Goal: Task Accomplishment & Management: Complete application form

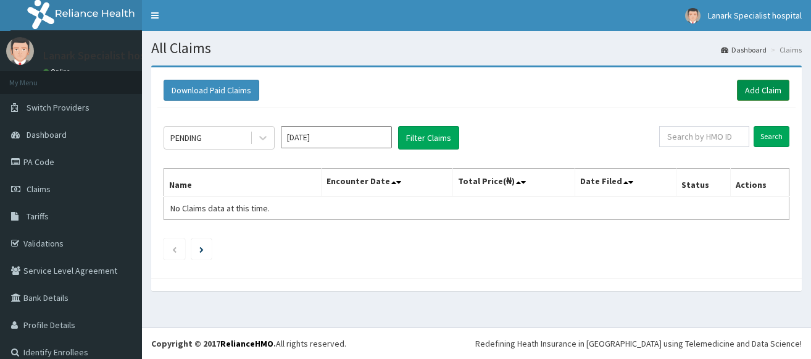
click at [762, 93] on link "Add Claim" at bounding box center [763, 90] width 52 height 21
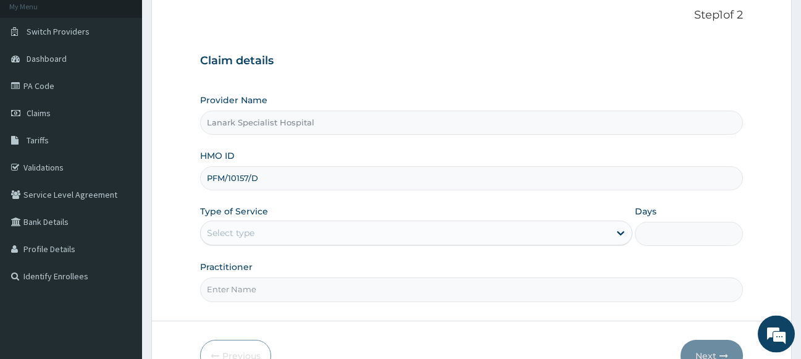
scroll to position [86, 0]
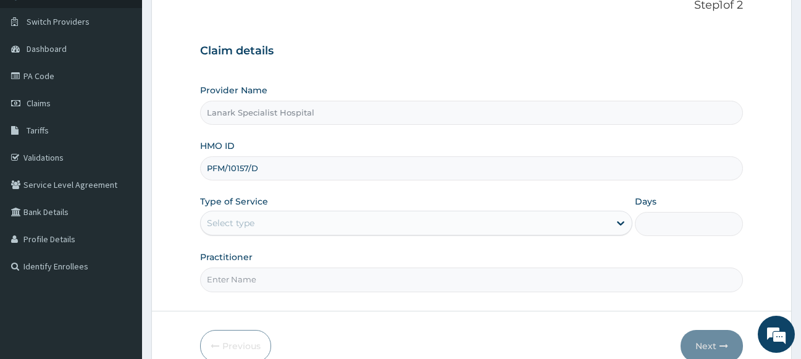
type input "PFM/10157/D"
click at [311, 222] on div "Select type" at bounding box center [405, 223] width 409 height 20
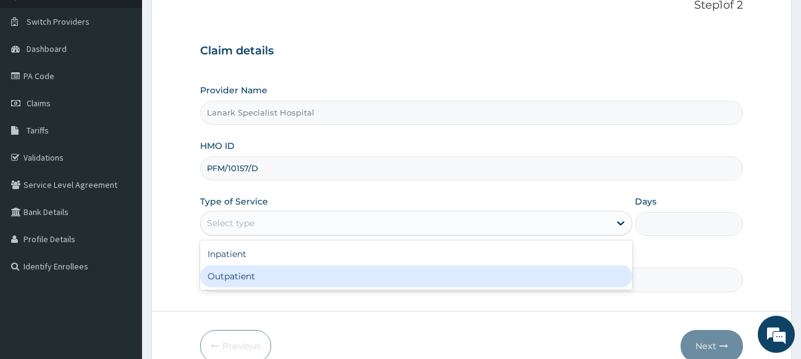
click at [264, 274] on div "Outpatient" at bounding box center [416, 276] width 433 height 22
type input "1"
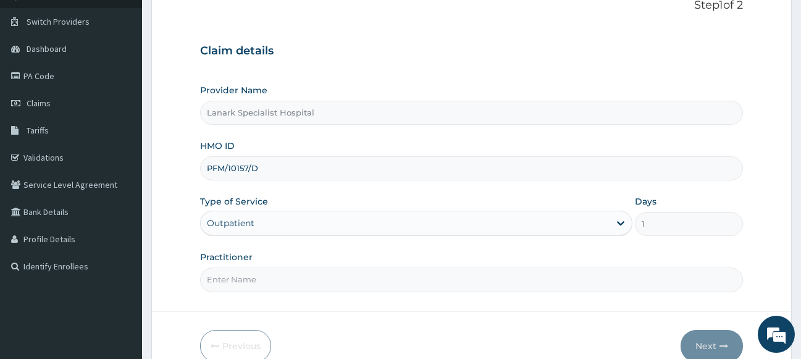
click at [260, 280] on input "Practitioner" at bounding box center [471, 279] width 543 height 24
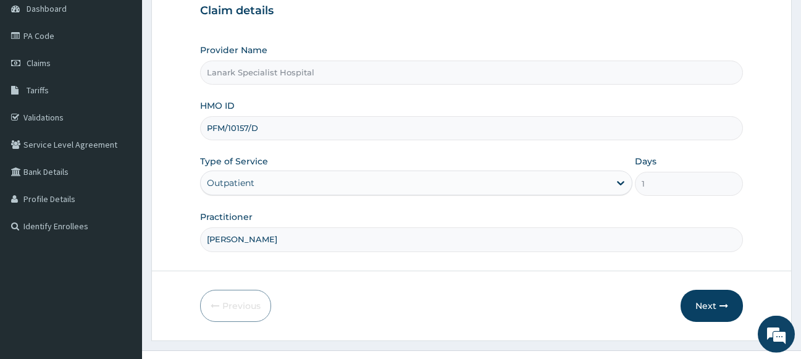
scroll to position [149, 0]
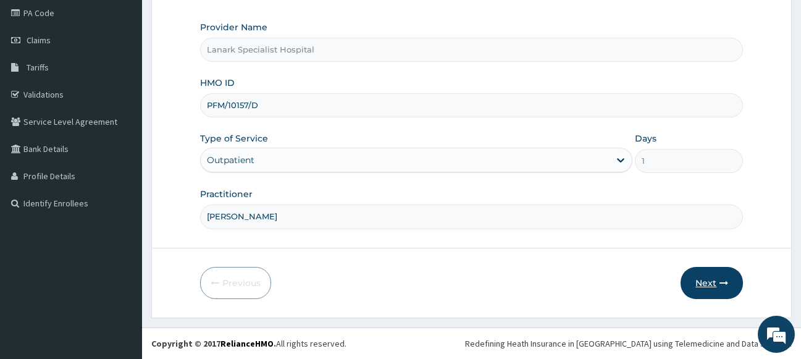
type input "[PERSON_NAME]"
click at [704, 277] on button "Next" at bounding box center [711, 283] width 62 height 32
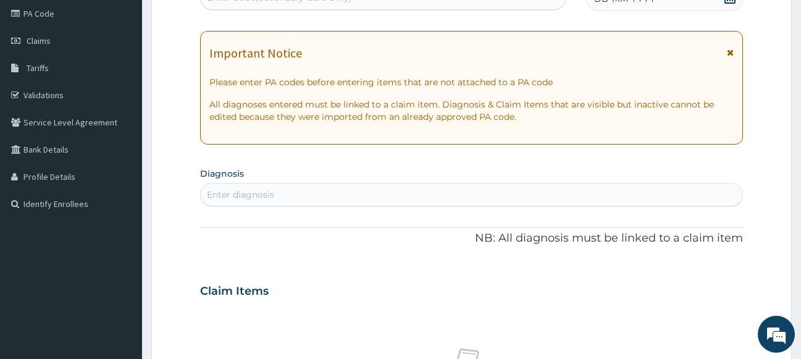
scroll to position [23, 0]
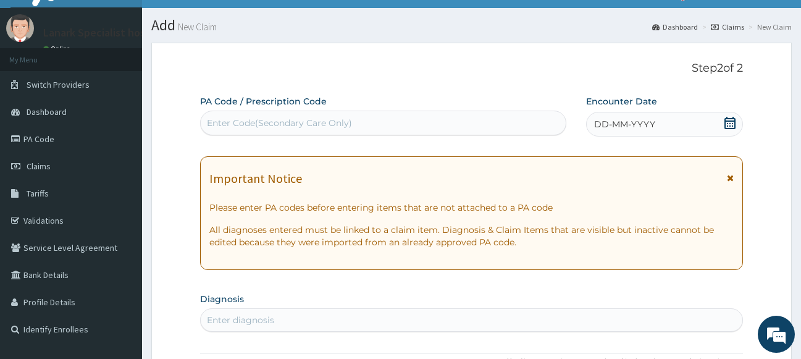
click at [731, 123] on icon at bounding box center [729, 123] width 12 height 12
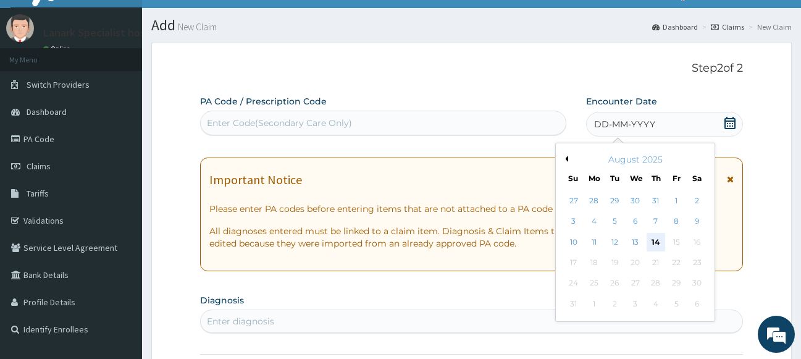
click at [658, 244] on div "14" at bounding box center [655, 242] width 19 height 19
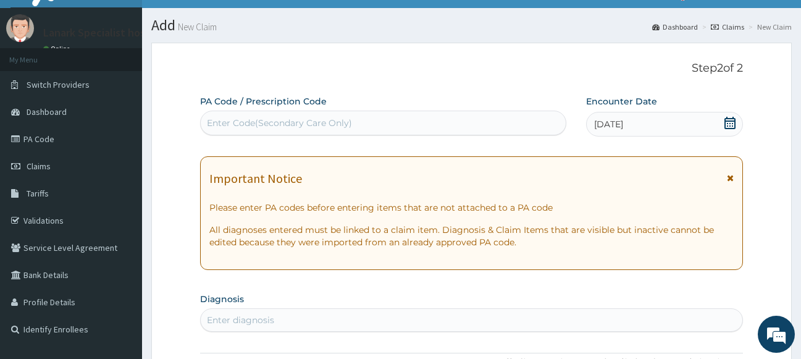
scroll to position [149, 0]
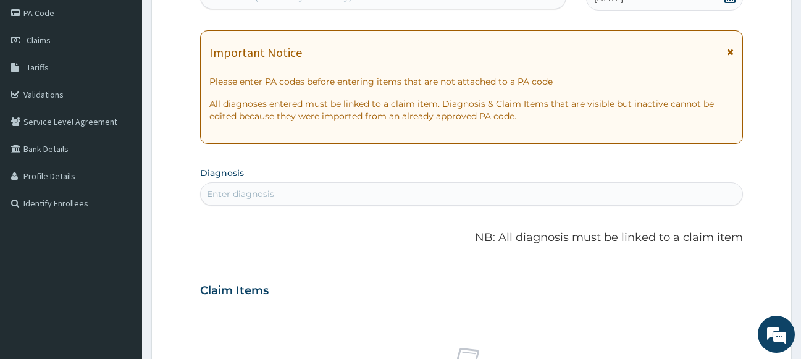
click at [364, 193] on div "Enter diagnosis" at bounding box center [472, 194] width 542 height 20
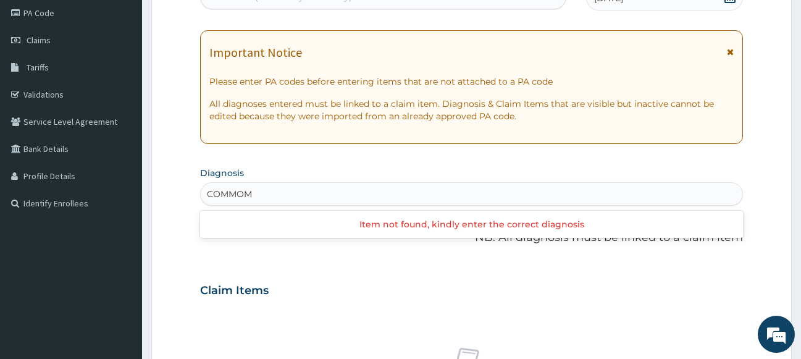
type input "COMMO"
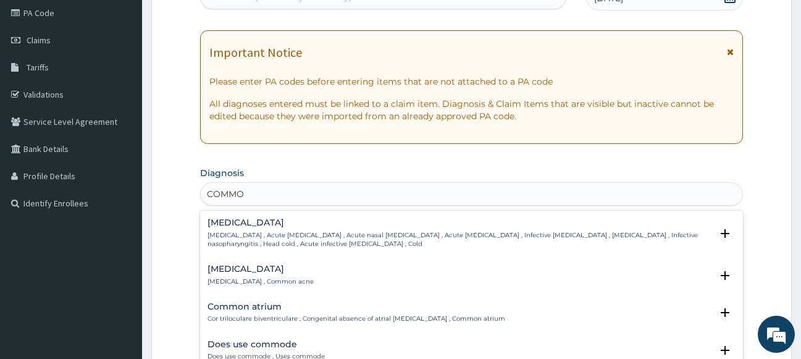
click at [247, 234] on p "[MEDICAL_DATA] , Acute [MEDICAL_DATA] , Acute nasal [MEDICAL_DATA] , Acute [MED…" at bounding box center [459, 240] width 504 height 18
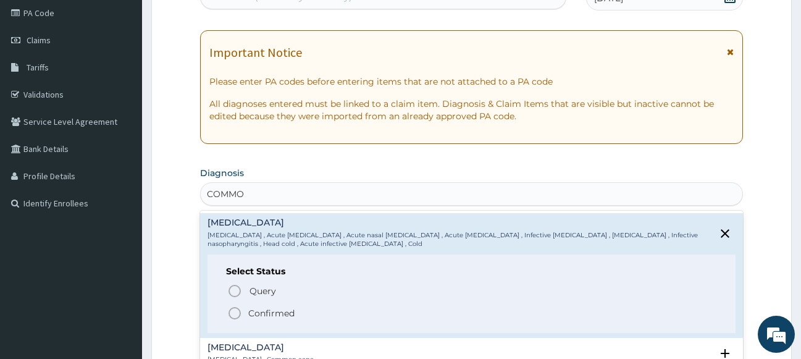
click at [239, 310] on circle "status option filled" at bounding box center [234, 312] width 11 height 11
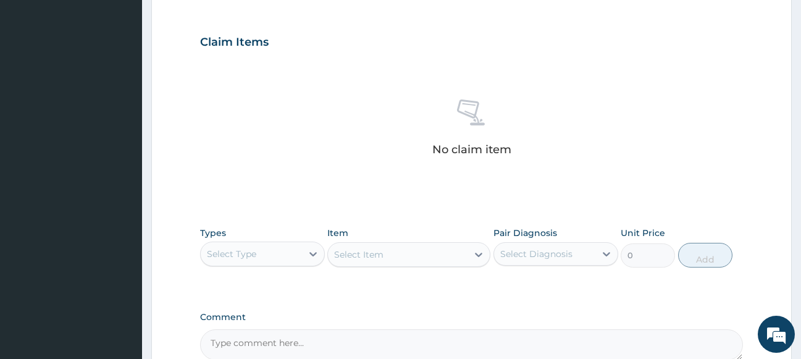
scroll to position [526, 0]
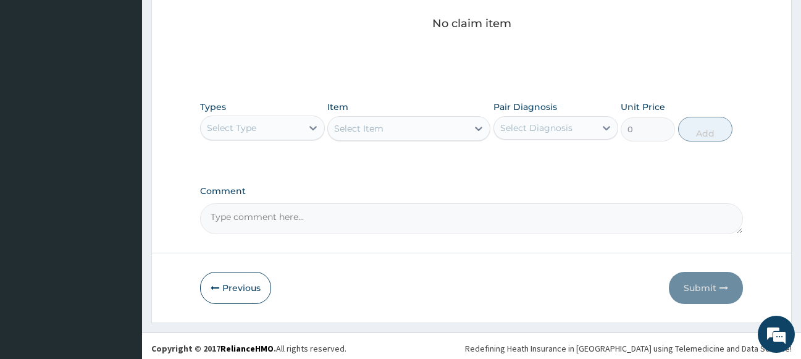
click at [274, 120] on div "Select Type" at bounding box center [251, 128] width 101 height 20
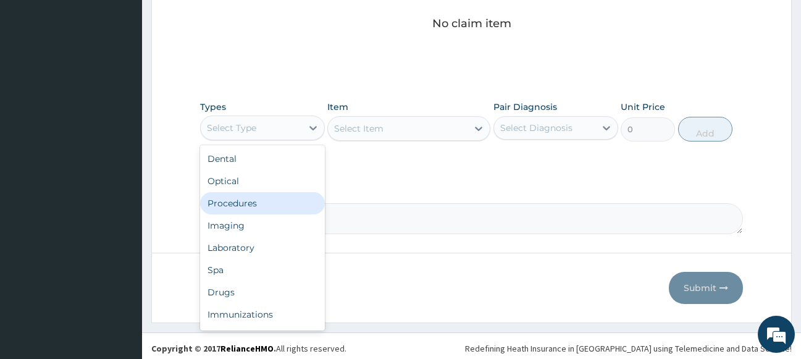
click at [244, 201] on div "Procedures" at bounding box center [262, 203] width 125 height 22
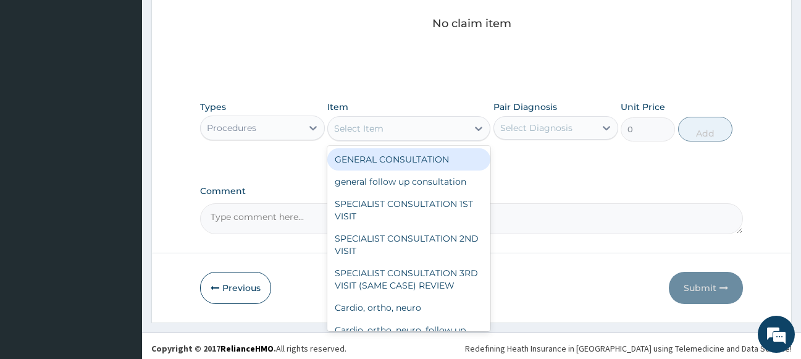
click at [358, 128] on div "Select Item" at bounding box center [358, 128] width 49 height 12
click at [355, 156] on div "GENERAL CONSULTATION" at bounding box center [408, 159] width 163 height 22
type input "1700"
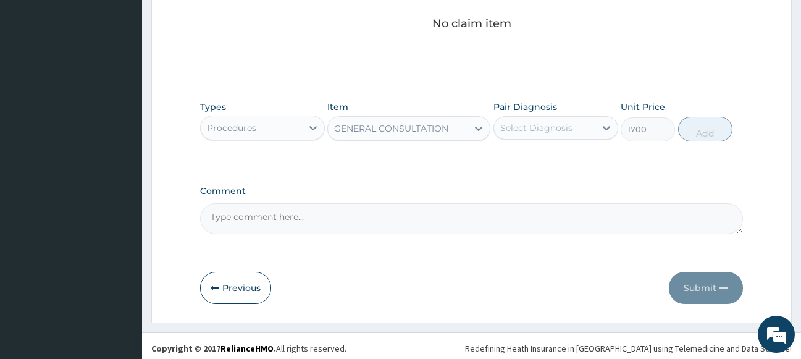
click at [524, 124] on div "Select Diagnosis" at bounding box center [536, 128] width 72 height 12
click at [539, 152] on label "[MEDICAL_DATA]" at bounding box center [552, 158] width 77 height 12
checkbox input "true"
click at [715, 132] on button "Add" at bounding box center [705, 129] width 54 height 25
type input "0"
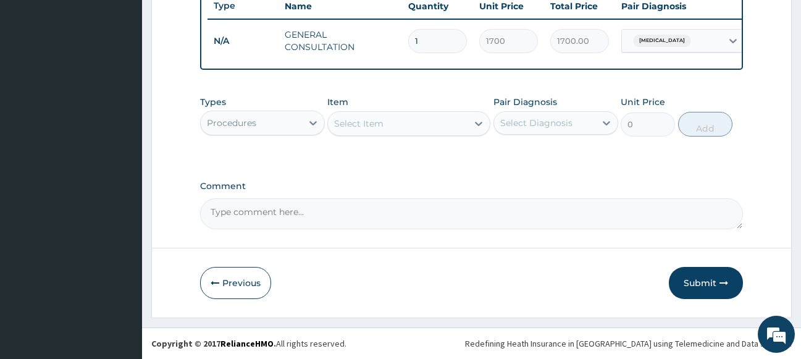
scroll to position [483, 0]
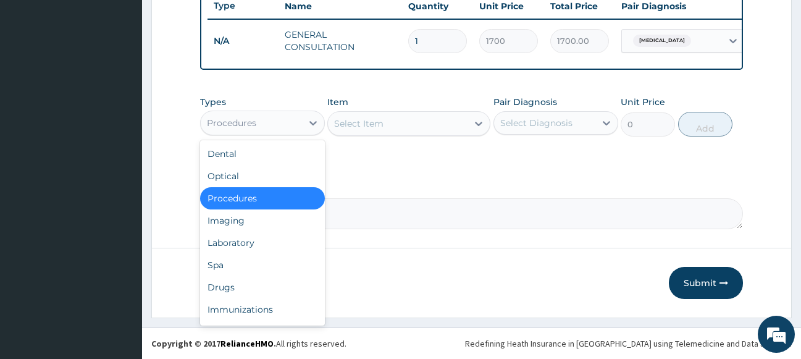
click at [273, 119] on div "Procedures" at bounding box center [251, 123] width 101 height 20
click at [239, 283] on div "Drugs" at bounding box center [262, 287] width 125 height 22
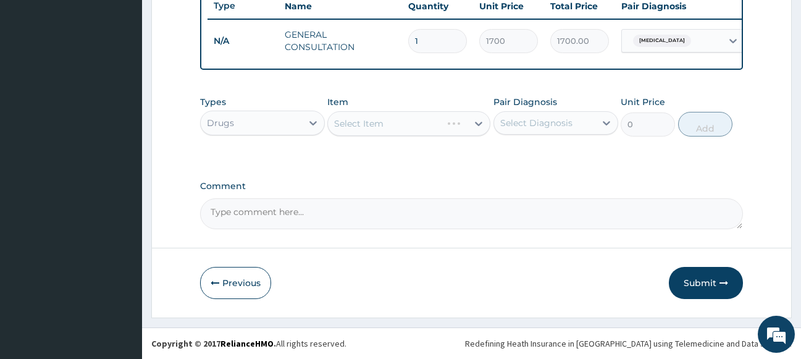
click at [415, 119] on div "Select Item" at bounding box center [408, 123] width 163 height 25
click at [410, 122] on div "Select Item" at bounding box center [408, 123] width 163 height 25
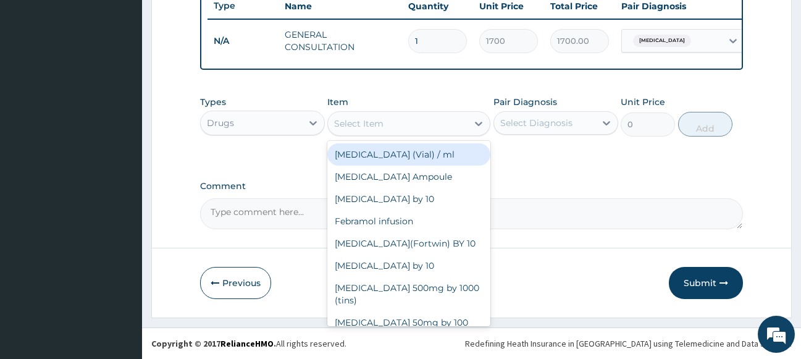
click at [410, 122] on div "Select Item" at bounding box center [397, 124] width 139 height 20
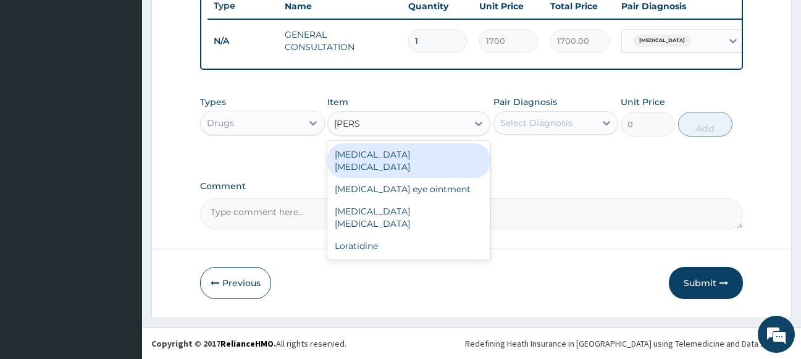
type input "LORAT"
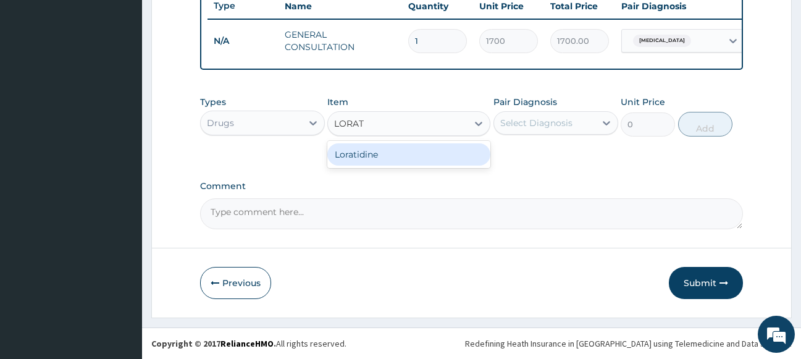
click at [360, 160] on div "Loratidine" at bounding box center [408, 154] width 163 height 22
type input "100"
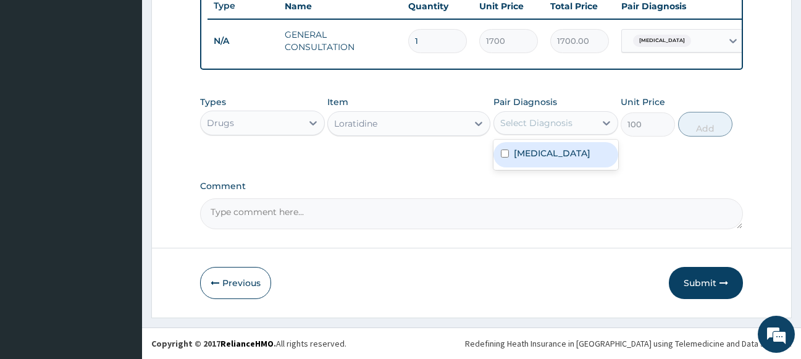
click at [547, 125] on div "Select Diagnosis" at bounding box center [536, 123] width 72 height 12
click at [536, 150] on label "[MEDICAL_DATA]" at bounding box center [552, 153] width 77 height 12
checkbox input "true"
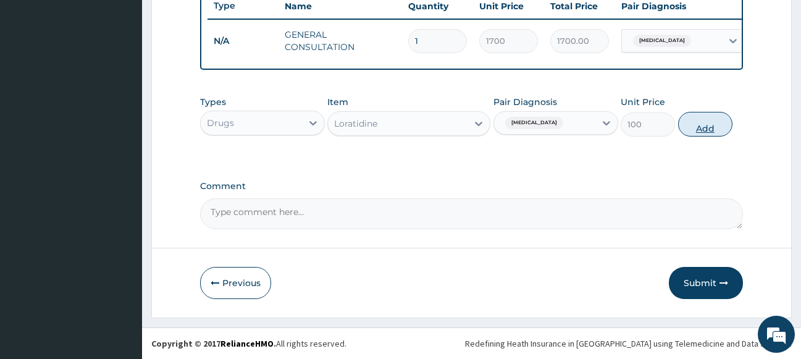
click at [692, 122] on button "Add" at bounding box center [705, 124] width 54 height 25
type input "0"
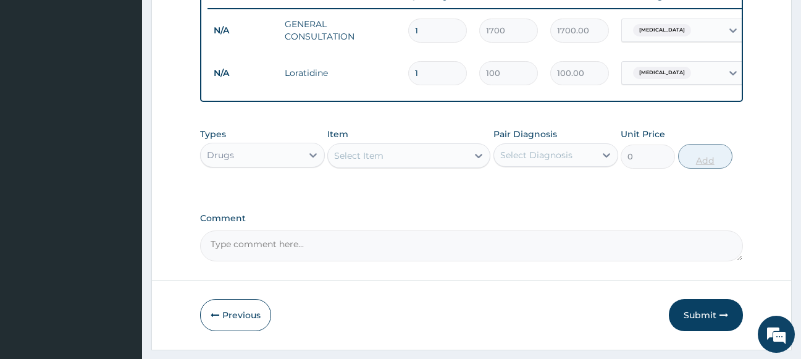
type input "2"
type input "200.00"
type input "3"
type input "300.00"
type input "4"
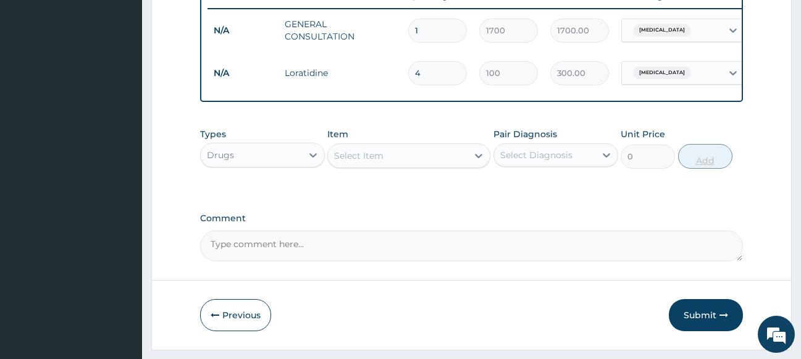
type input "400.00"
type input "5"
type input "500.00"
click at [407, 165] on div "Select Item" at bounding box center [397, 156] width 139 height 20
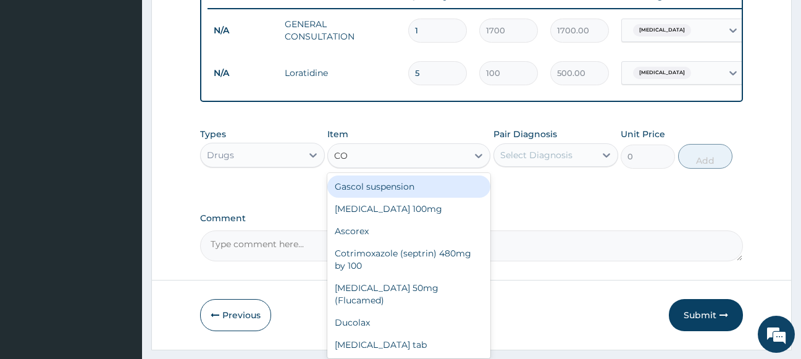
type input "COU"
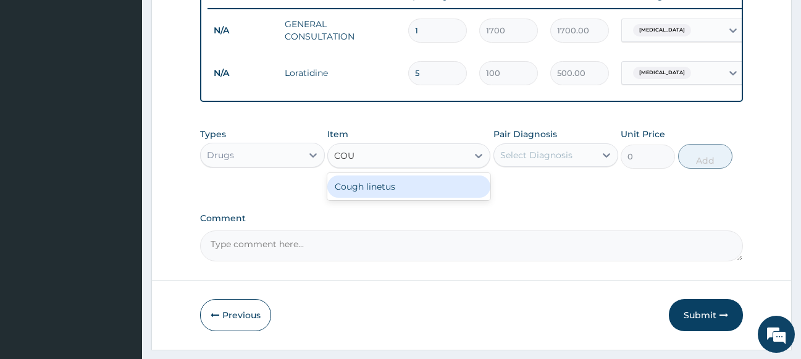
click at [388, 194] on div "Cough linetus" at bounding box center [408, 186] width 163 height 22
type input "1000"
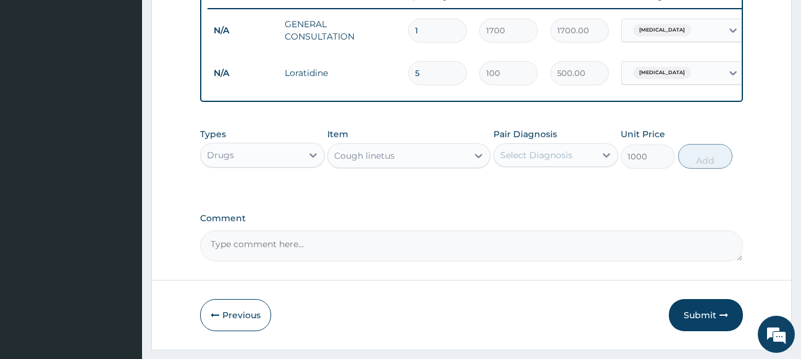
click at [552, 161] on div "Select Diagnosis" at bounding box center [536, 155] width 72 height 12
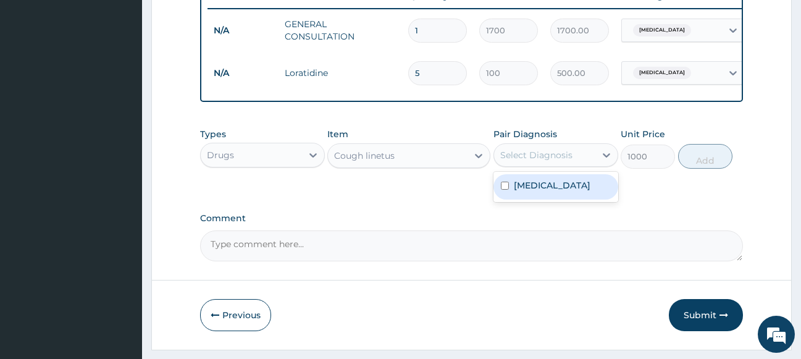
click at [551, 199] on div "[MEDICAL_DATA]" at bounding box center [555, 186] width 125 height 25
checkbox input "true"
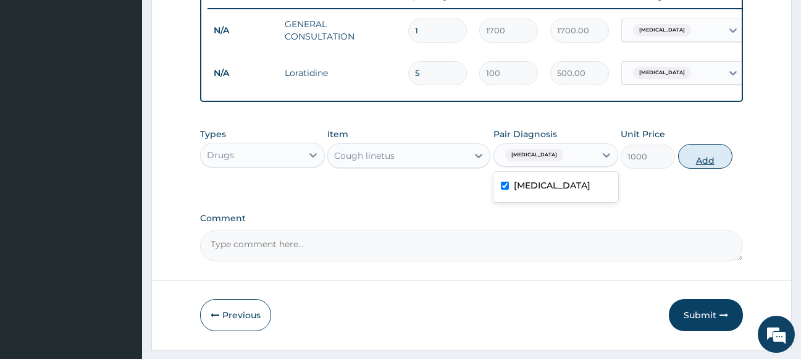
click at [721, 166] on button "Add" at bounding box center [705, 156] width 54 height 25
type input "0"
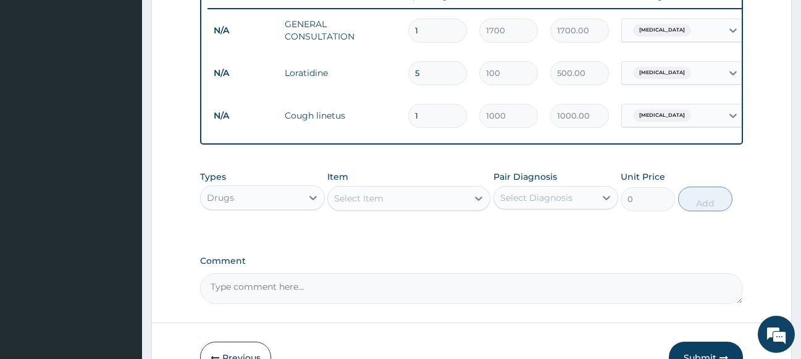
click at [433, 203] on div "Select Item" at bounding box center [397, 198] width 139 height 20
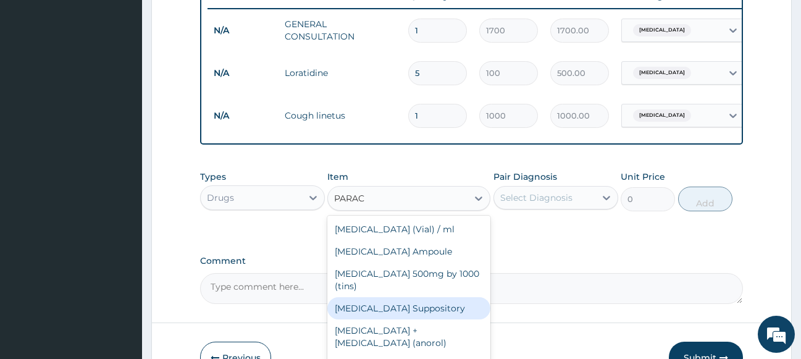
type input "PARA"
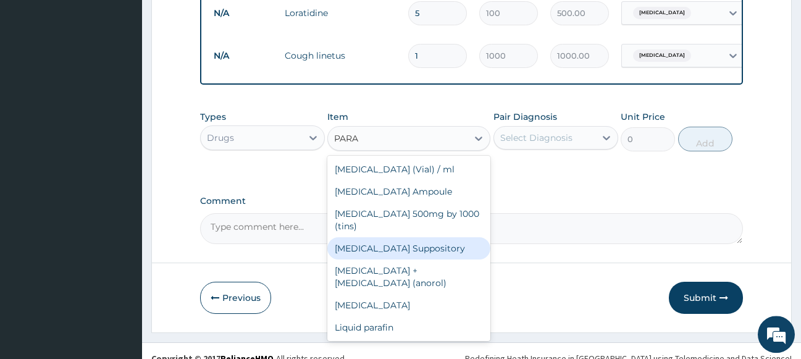
scroll to position [568, 0]
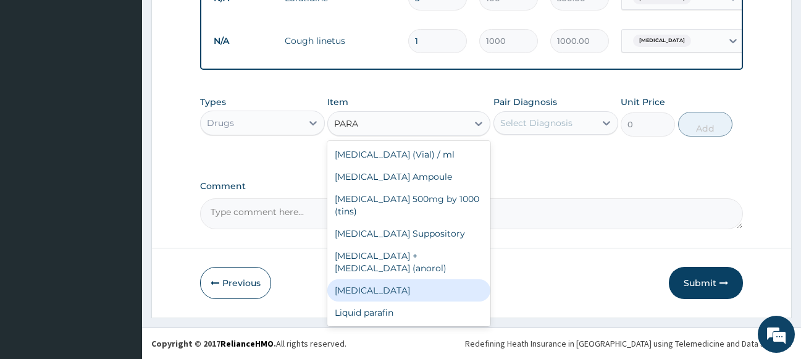
click at [388, 294] on div "[MEDICAL_DATA]" at bounding box center [408, 290] width 163 height 22
type input "1000"
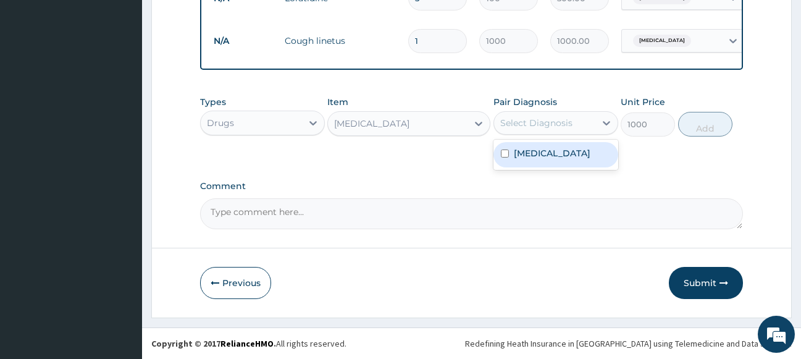
click at [531, 125] on div "Select Diagnosis" at bounding box center [536, 123] width 72 height 12
click at [523, 154] on label "[MEDICAL_DATA]" at bounding box center [552, 153] width 77 height 12
checkbox input "true"
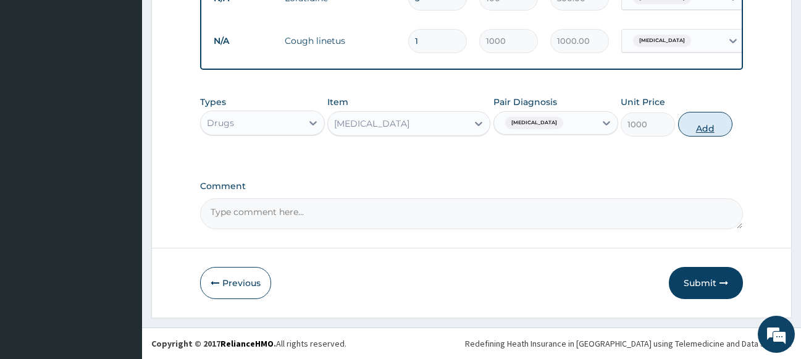
click at [690, 116] on button "Add" at bounding box center [705, 124] width 54 height 25
type input "0"
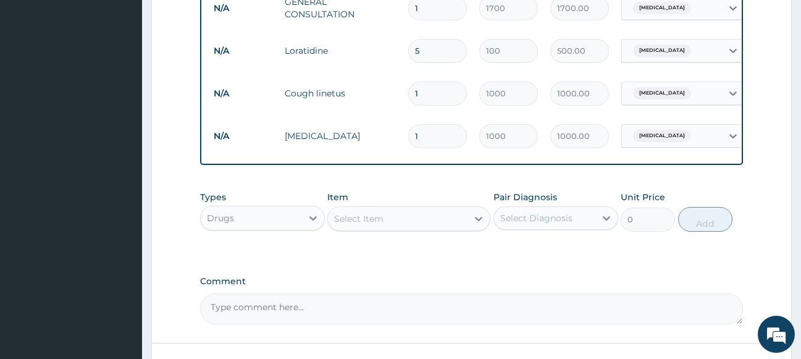
scroll to position [443, 0]
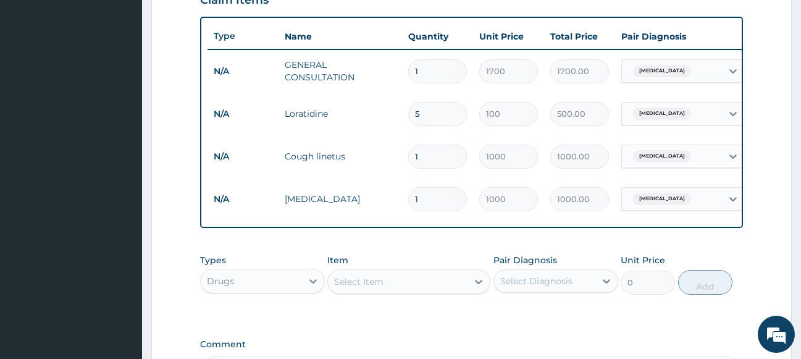
click at [443, 109] on input "5" at bounding box center [437, 114] width 59 height 24
type input "6"
type input "600.00"
type input "7"
type input "700.00"
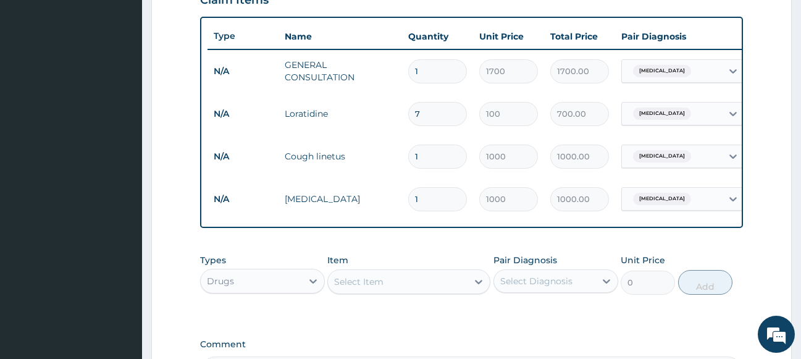
scroll to position [568, 0]
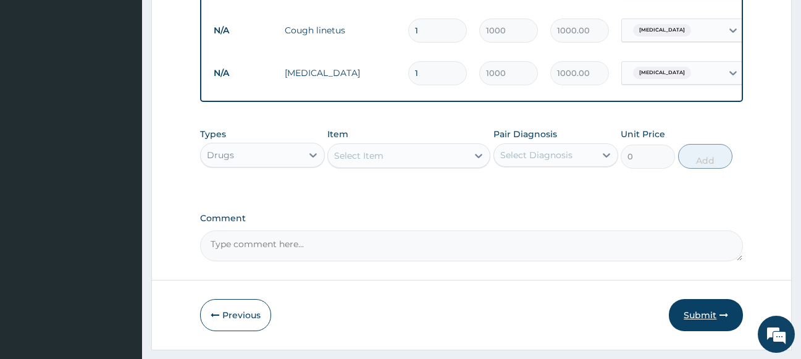
click at [717, 329] on button "Submit" at bounding box center [705, 315] width 74 height 32
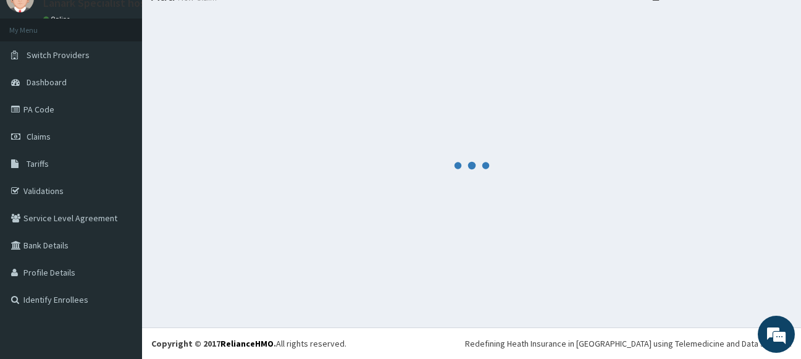
scroll to position [52, 0]
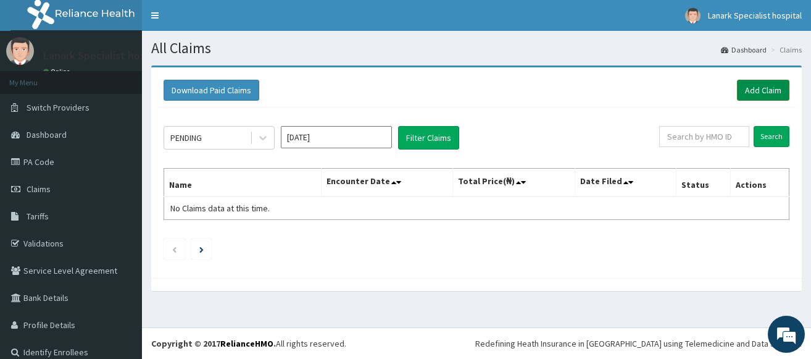
click at [758, 96] on link "Add Claim" at bounding box center [763, 90] width 52 height 21
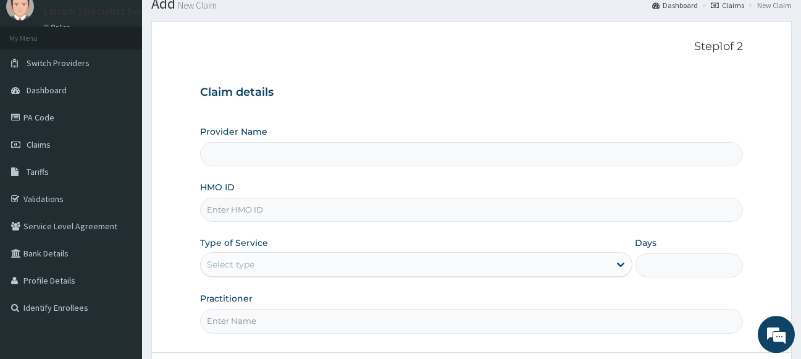
scroll to position [63, 0]
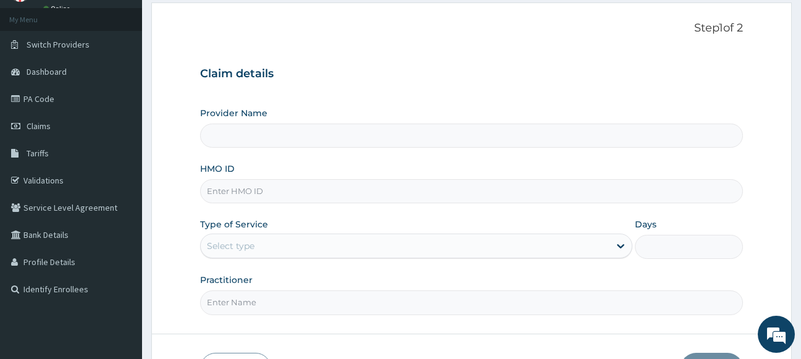
click at [287, 192] on input "HMO ID" at bounding box center [471, 191] width 543 height 24
type input "P"
type input "Lanark Specialist Hospital"
type input "PFM/10157/B"
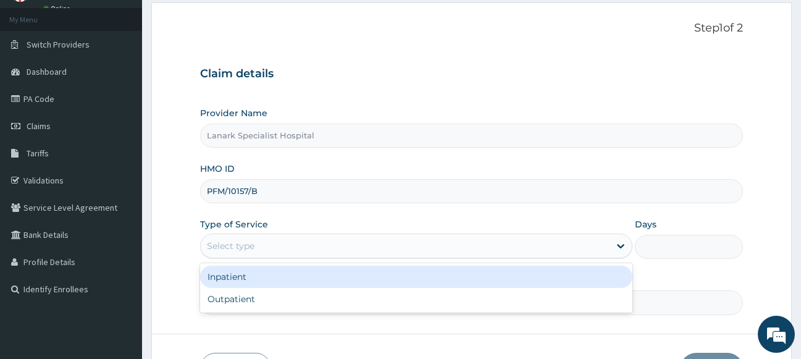
click at [273, 238] on div "Select type" at bounding box center [405, 246] width 409 height 20
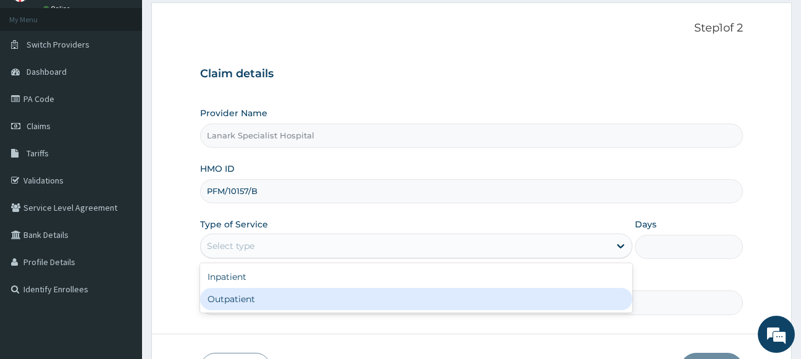
click at [249, 298] on div "Outpatient" at bounding box center [416, 299] width 433 height 22
type input "1"
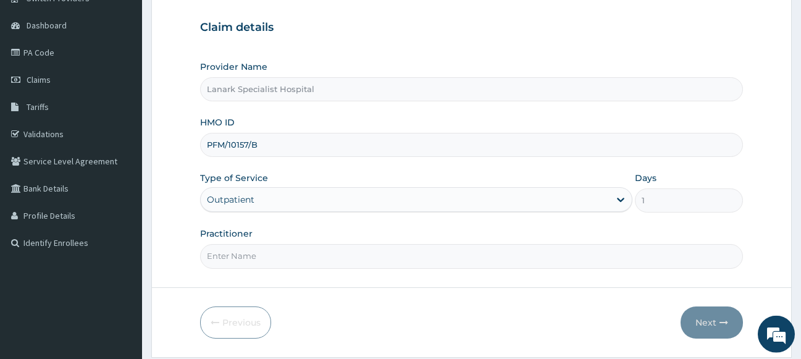
scroll to position [149, 0]
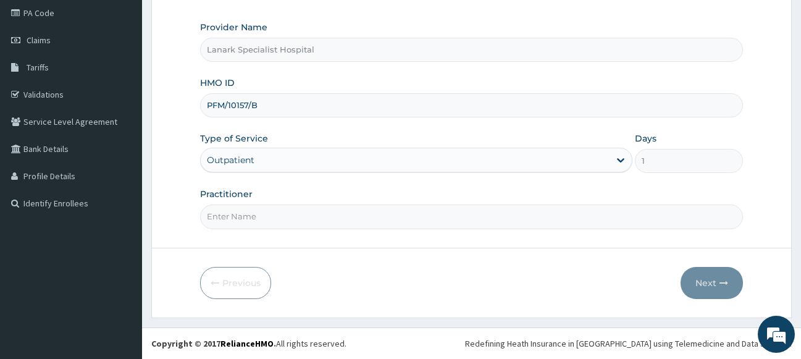
click at [281, 212] on input "Practitioner" at bounding box center [471, 216] width 543 height 24
type input "DR OYEDOKUN"
click at [715, 288] on button "Next" at bounding box center [711, 283] width 62 height 32
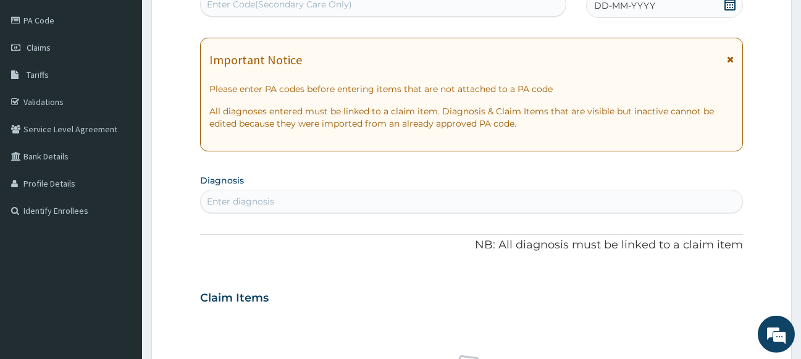
scroll to position [0, 0]
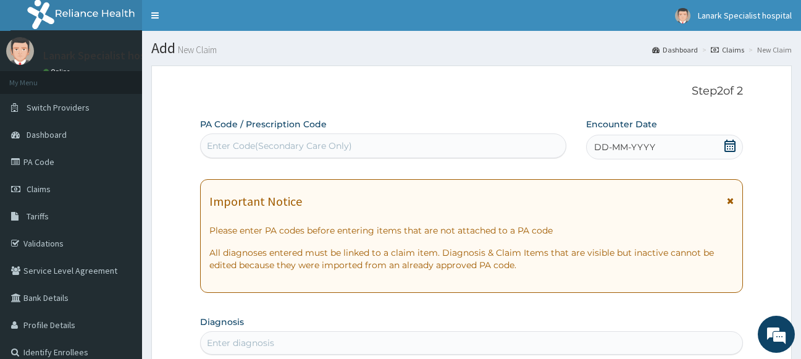
click at [736, 143] on div "DD-MM-YYYY" at bounding box center [664, 147] width 157 height 25
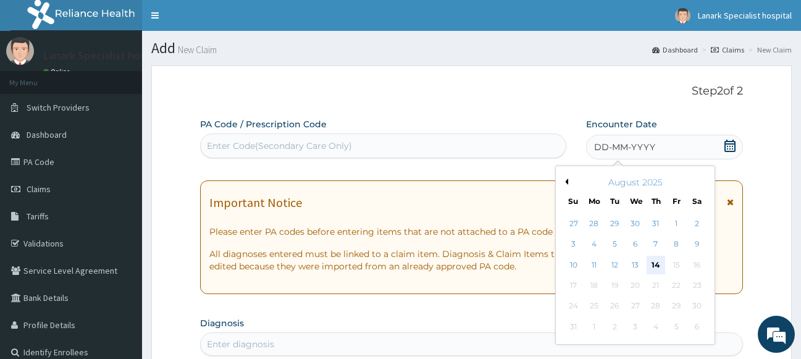
click at [655, 259] on div "14" at bounding box center [655, 265] width 19 height 19
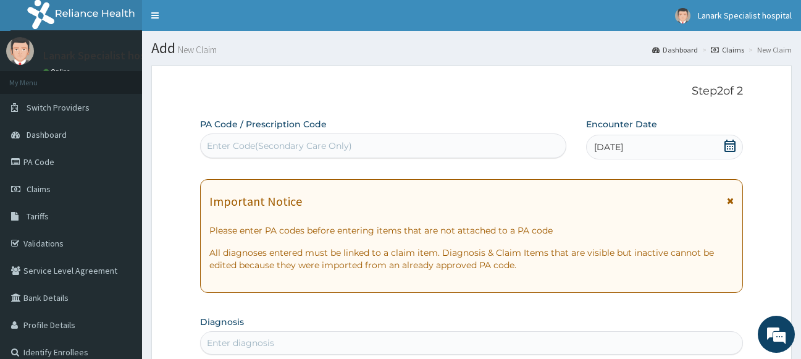
scroll to position [189, 0]
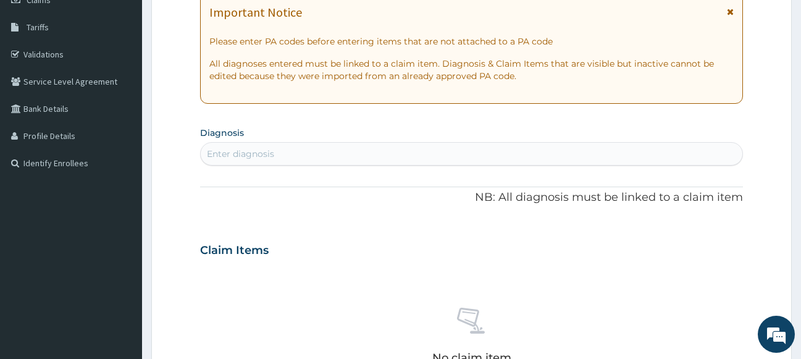
click at [439, 154] on div "Enter diagnosis" at bounding box center [472, 154] width 542 height 20
type input "MALA"
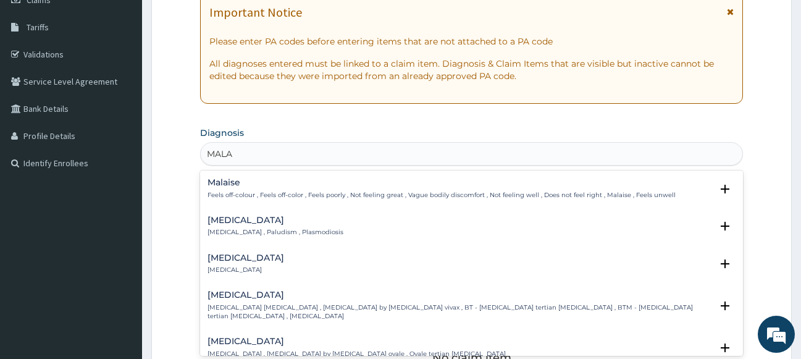
click at [228, 186] on h4 "Malaise" at bounding box center [441, 182] width 468 height 9
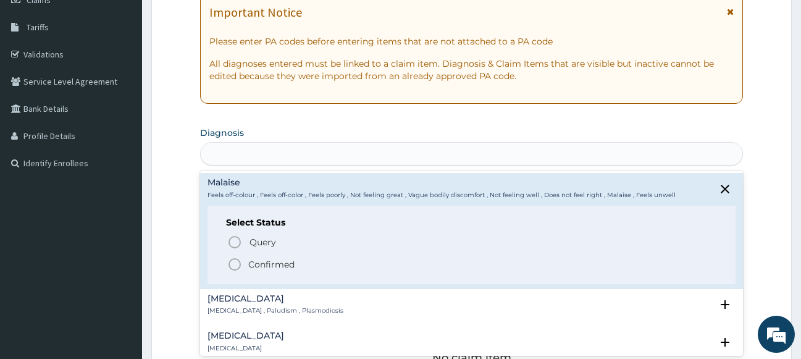
click at [285, 162] on div "MALA" at bounding box center [472, 154] width 542 height 20
type input "MALAR"
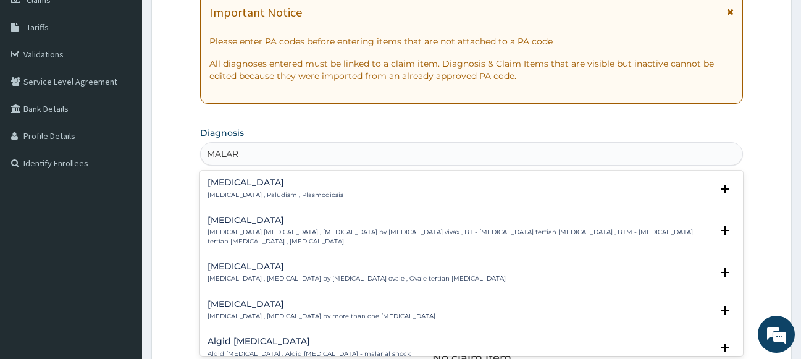
click at [241, 194] on p "Malaria , Paludism , Plasmodiosis" at bounding box center [275, 195] width 136 height 9
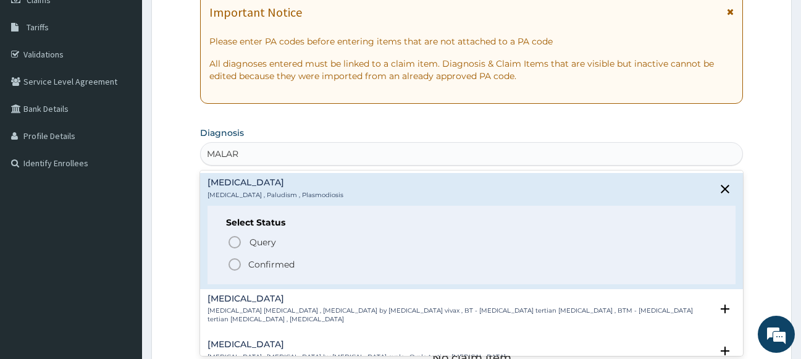
click at [238, 264] on icon "status option filled" at bounding box center [234, 264] width 15 height 15
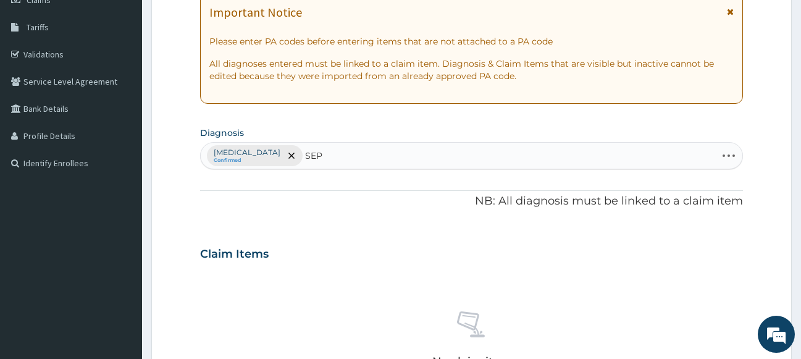
type input "SEPS"
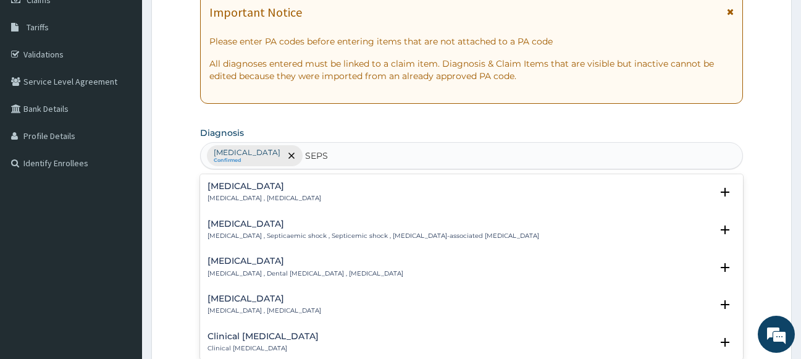
click at [220, 189] on h4 "Sepsis" at bounding box center [264, 185] width 114 height 9
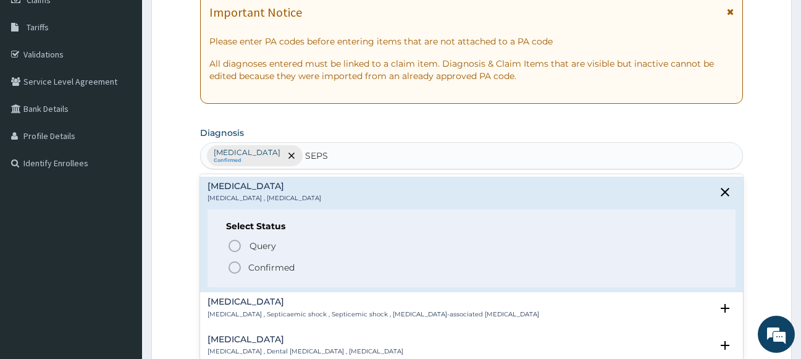
click at [235, 263] on icon "status option filled" at bounding box center [234, 267] width 15 height 15
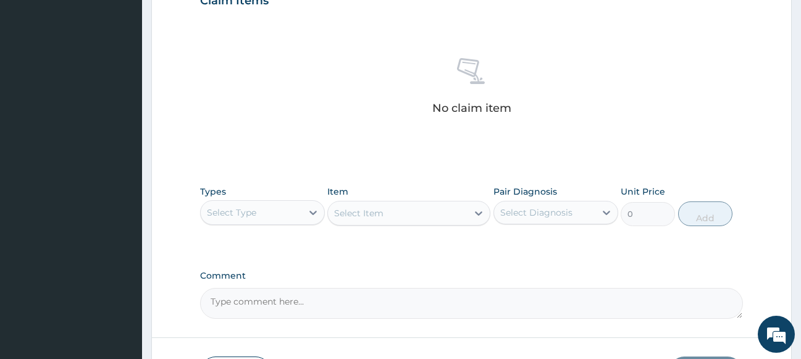
scroll to position [504, 0]
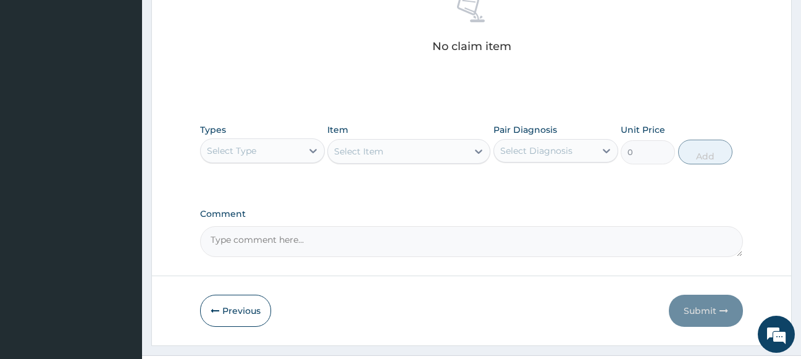
click at [260, 153] on div "Select Type" at bounding box center [251, 151] width 101 height 20
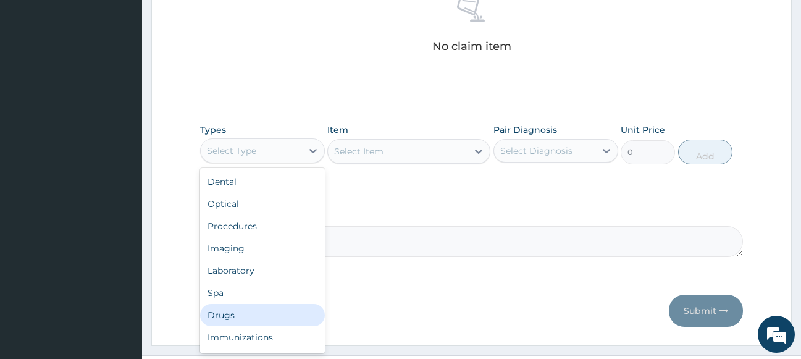
click at [233, 316] on div "Drugs" at bounding box center [262, 315] width 125 height 22
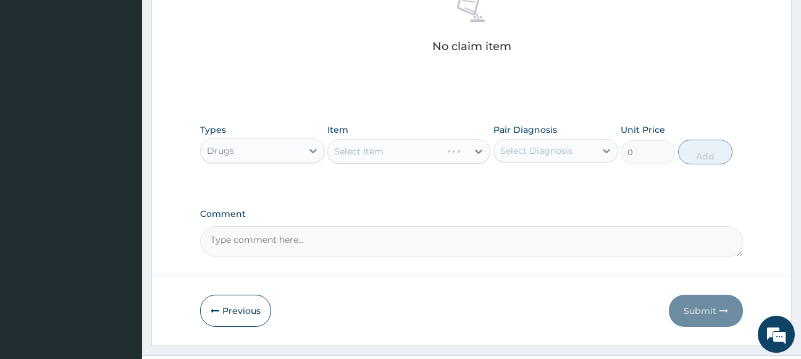
drag, startPoint x: 238, startPoint y: 148, endPoint x: 238, endPoint y: 165, distance: 17.9
click at [238, 148] on div "Drugs" at bounding box center [251, 151] width 101 height 20
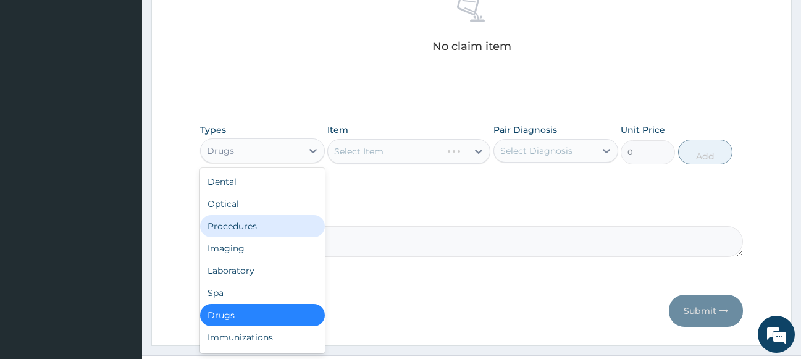
click at [241, 227] on div "Procedures" at bounding box center [262, 226] width 125 height 22
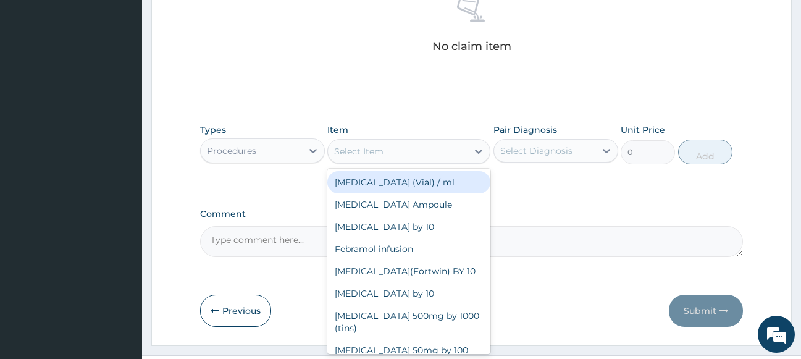
click at [349, 152] on div "Select Item" at bounding box center [358, 151] width 49 height 12
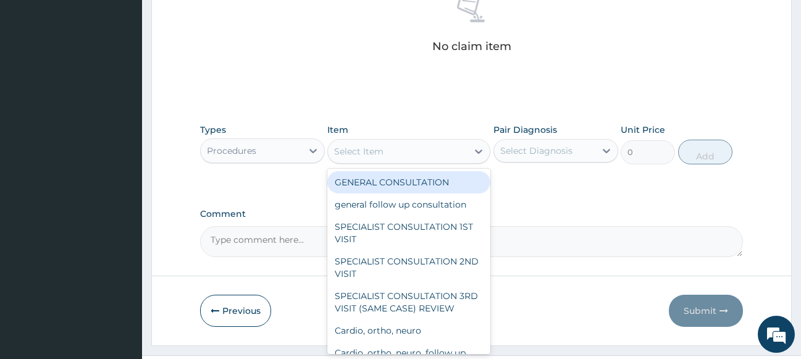
click at [393, 182] on div "GENERAL CONSULTATION" at bounding box center [408, 182] width 163 height 22
type input "1700"
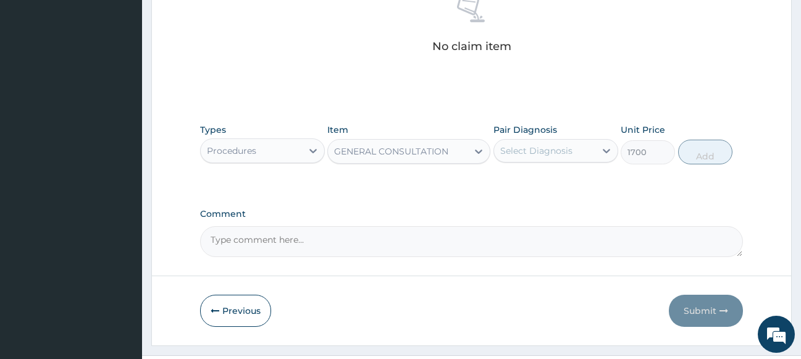
click at [522, 143] on div "Select Diagnosis" at bounding box center [544, 151] width 101 height 20
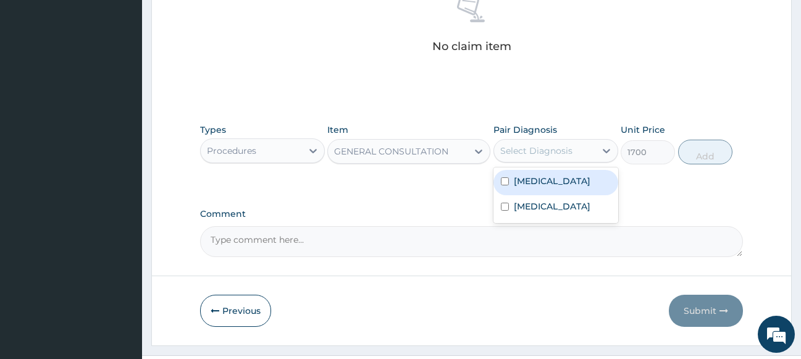
click at [559, 184] on div "Malaria" at bounding box center [555, 182] width 125 height 25
checkbox input "true"
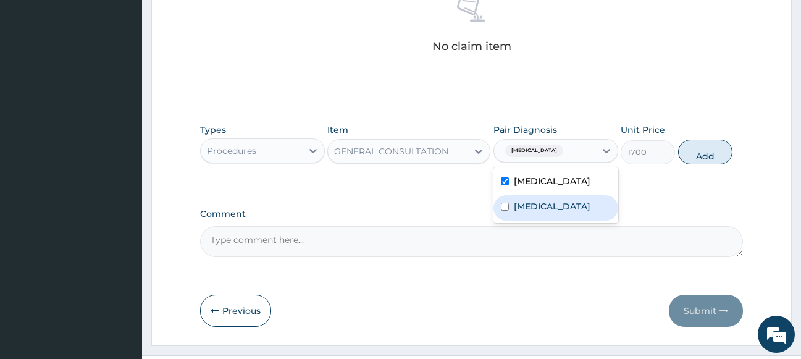
click at [545, 208] on div "Sepsis" at bounding box center [555, 207] width 125 height 25
checkbox input "true"
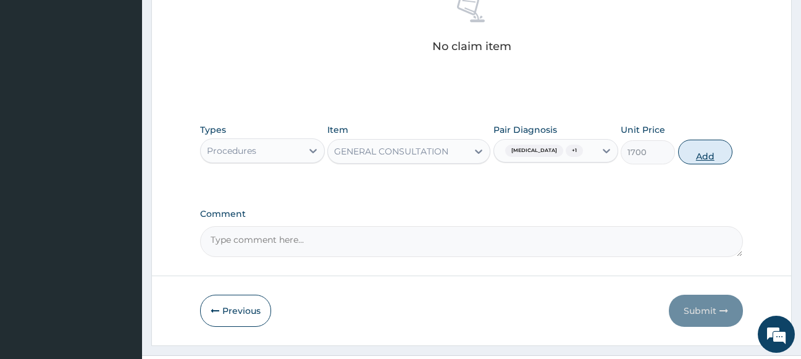
click at [699, 149] on button "Add" at bounding box center [705, 151] width 54 height 25
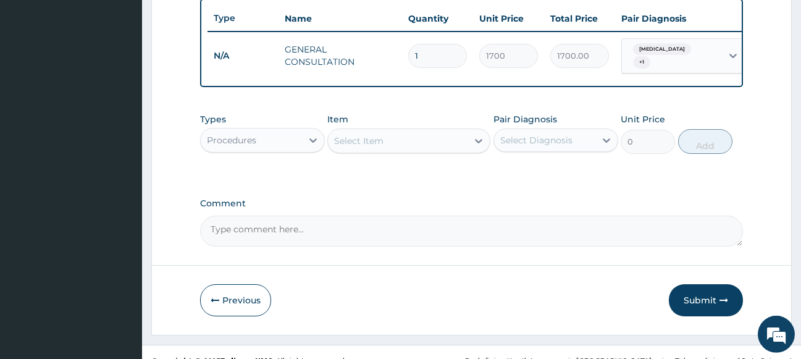
scroll to position [483, 0]
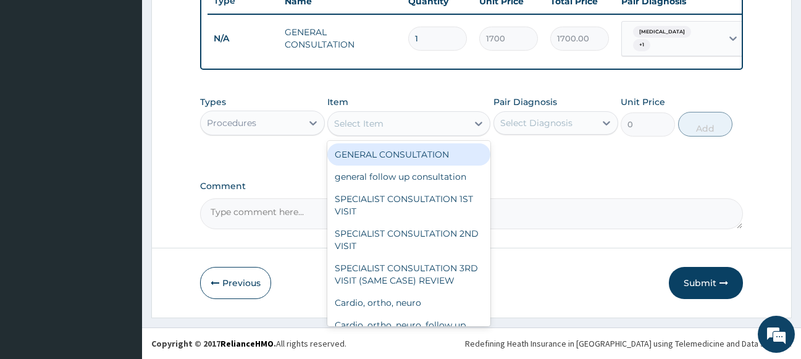
click at [372, 120] on div "Select Item" at bounding box center [358, 123] width 49 height 12
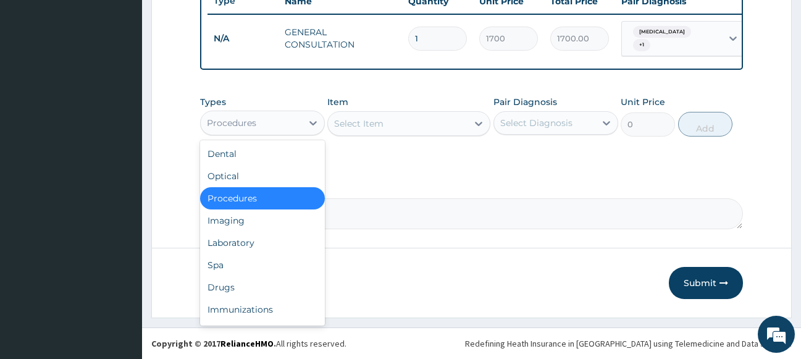
drag, startPoint x: 285, startPoint y: 126, endPoint x: 272, endPoint y: 199, distance: 74.1
click at [285, 127] on div "Procedures" at bounding box center [251, 123] width 101 height 20
click at [250, 245] on div "Laboratory" at bounding box center [262, 242] width 125 height 22
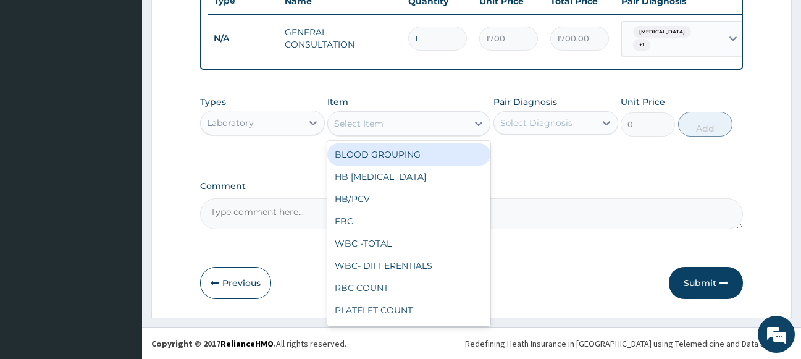
click at [381, 123] on div "Select Item" at bounding box center [358, 123] width 49 height 12
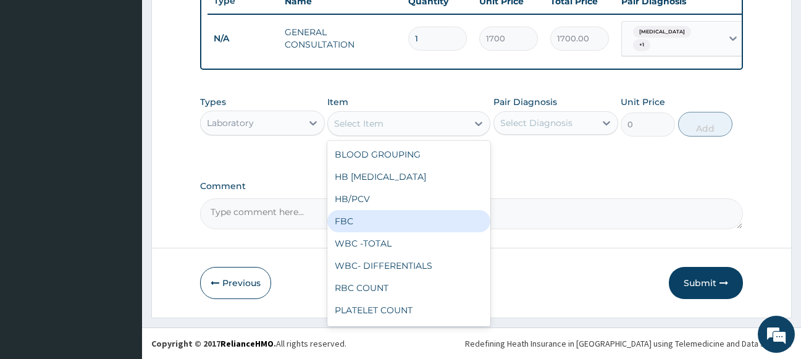
drag, startPoint x: 365, startPoint y: 223, endPoint x: 523, endPoint y: 163, distance: 169.5
click at [366, 222] on div "FBC" at bounding box center [408, 221] width 163 height 22
type input "2975"
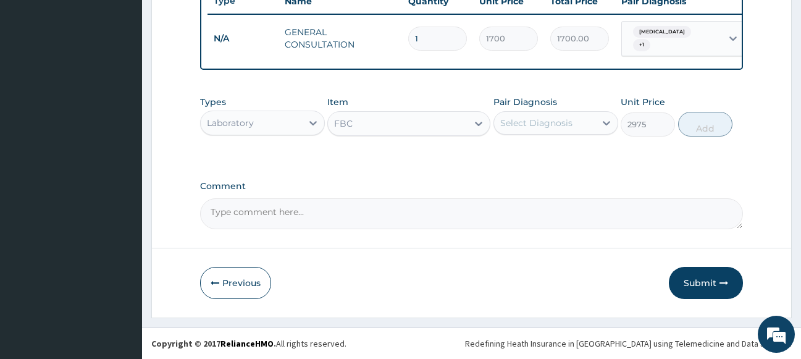
click at [565, 127] on div "Select Diagnosis" at bounding box center [536, 123] width 72 height 12
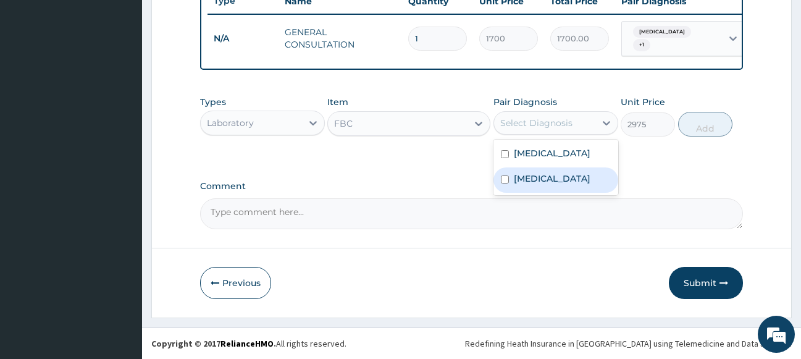
click at [561, 182] on div "Sepsis" at bounding box center [555, 179] width 125 height 25
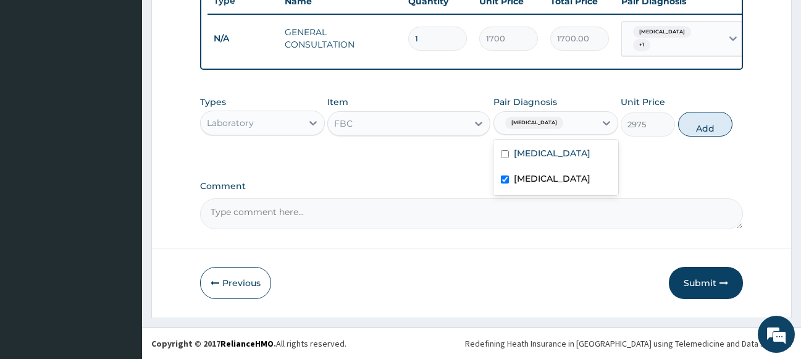
checkbox input "true"
click at [698, 131] on button "Add" at bounding box center [705, 124] width 54 height 25
type input "0"
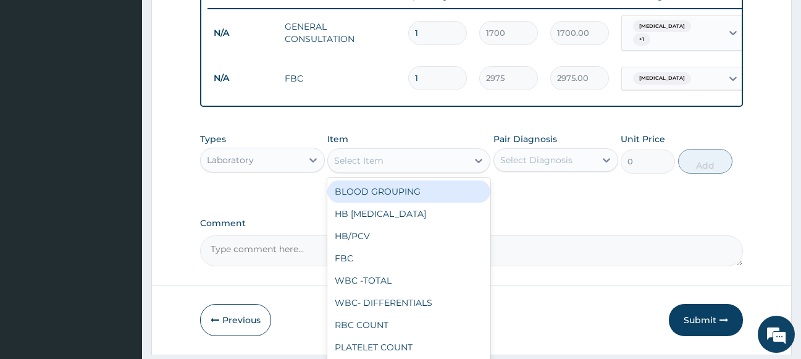
click at [407, 168] on div "Select Item" at bounding box center [397, 161] width 139 height 20
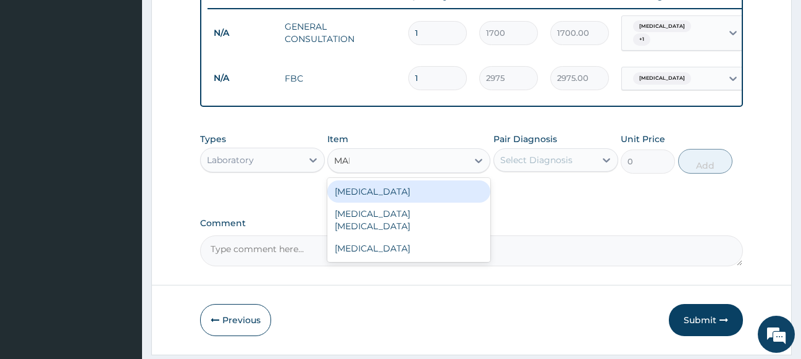
type input "MALA"
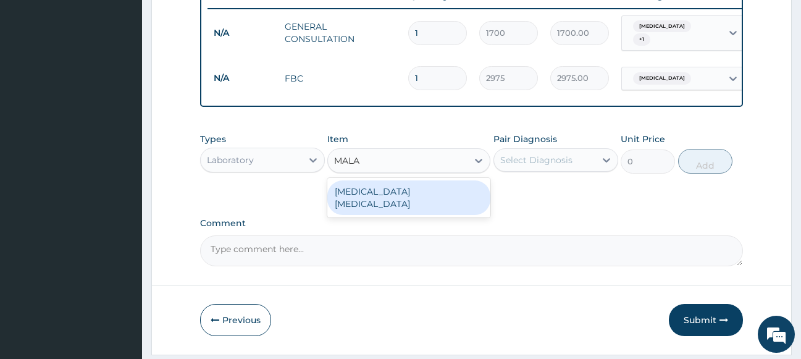
click at [423, 190] on div "MALARIA PARASITE" at bounding box center [408, 197] width 163 height 35
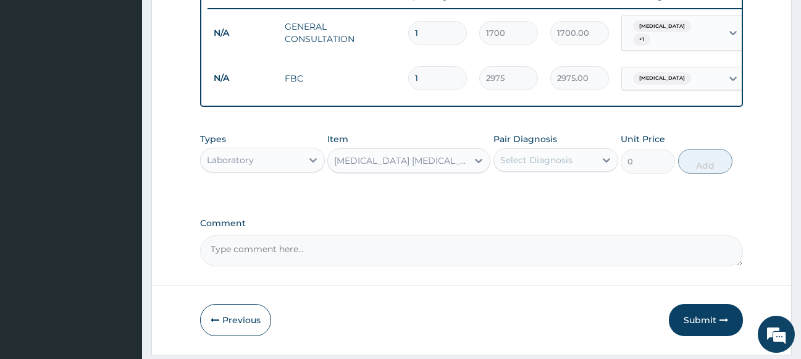
type input "1700"
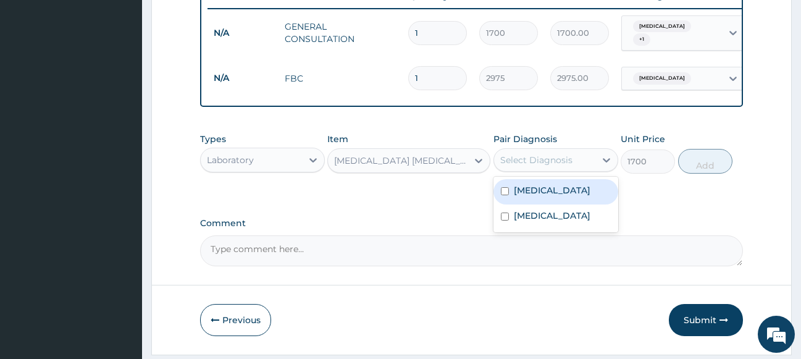
drag, startPoint x: 549, startPoint y: 162, endPoint x: 557, endPoint y: 189, distance: 28.9
click at [549, 162] on div "Select Diagnosis" at bounding box center [536, 160] width 72 height 12
click at [544, 196] on label "Malaria" at bounding box center [552, 190] width 77 height 12
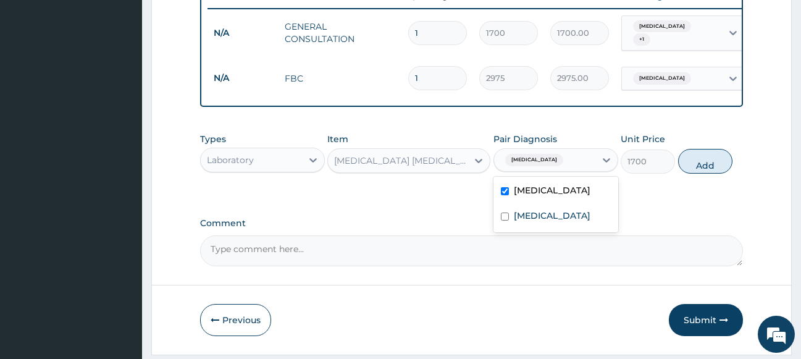
checkbox input "true"
click at [710, 167] on button "Add" at bounding box center [705, 161] width 54 height 25
type input "0"
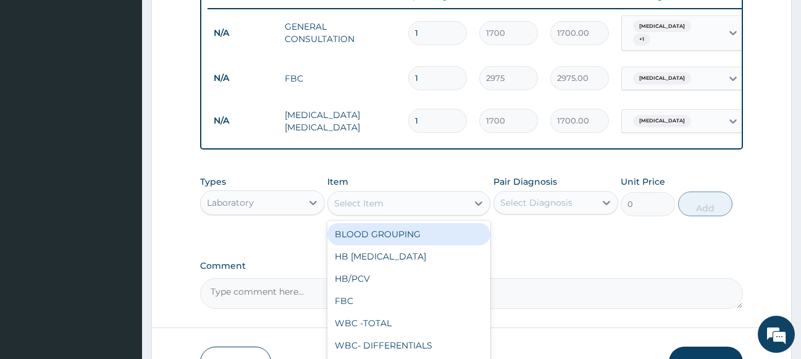
click at [409, 207] on div "Select Item" at bounding box center [397, 203] width 139 height 20
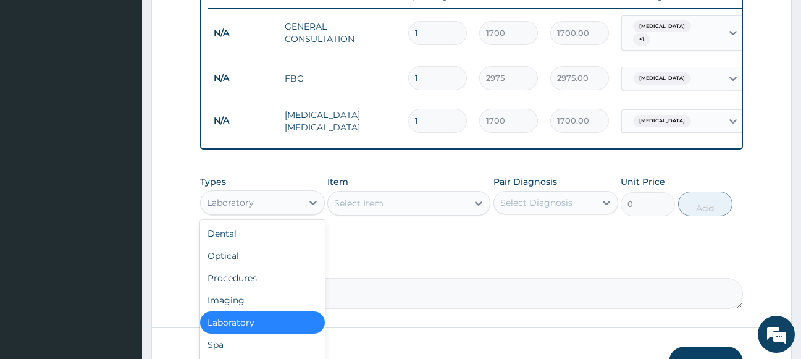
drag, startPoint x: 277, startPoint y: 202, endPoint x: 241, endPoint y: 269, distance: 75.9
click at [274, 206] on div "Laboratory" at bounding box center [251, 203] width 101 height 20
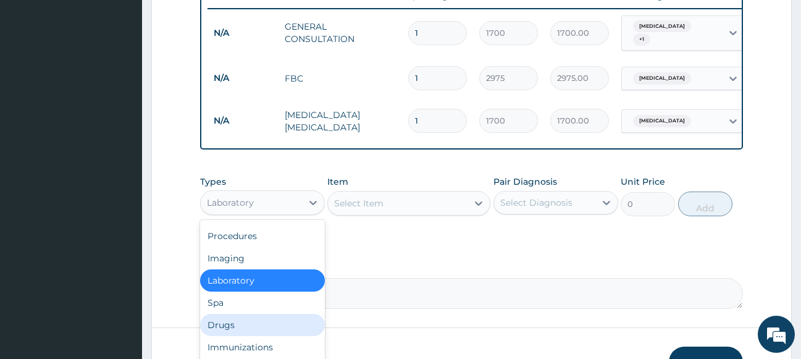
click at [238, 323] on div "Drugs" at bounding box center [262, 325] width 125 height 22
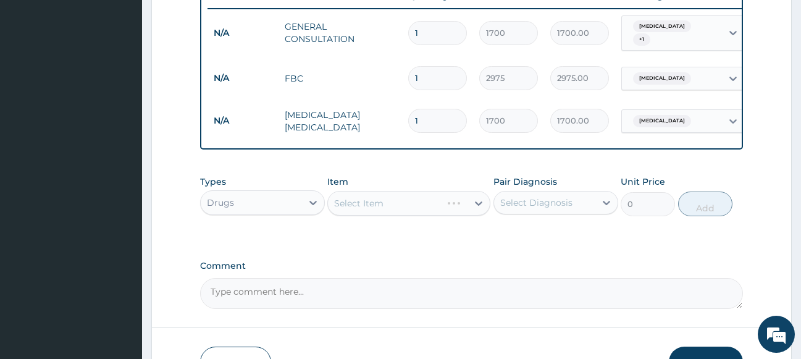
click at [394, 209] on div "Select Item" at bounding box center [408, 203] width 163 height 25
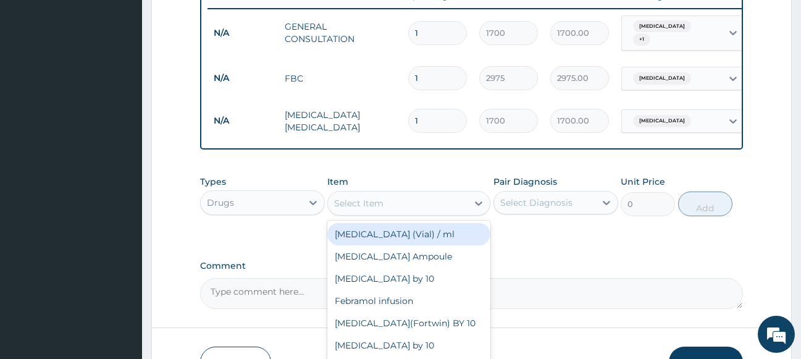
click at [394, 209] on div "Select Item" at bounding box center [397, 203] width 139 height 20
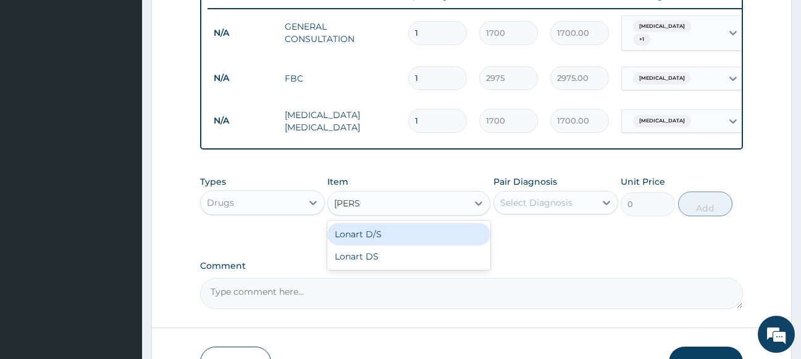
type input "LONAR"
click at [405, 236] on div "Lonart D/S" at bounding box center [408, 234] width 163 height 22
type input "450"
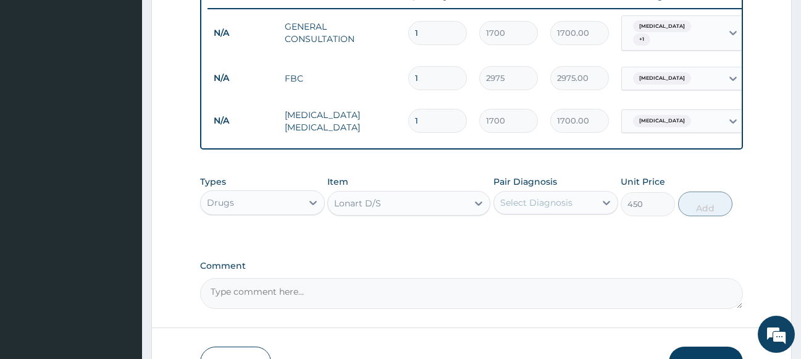
click at [522, 208] on div "Select Diagnosis" at bounding box center [536, 202] width 72 height 12
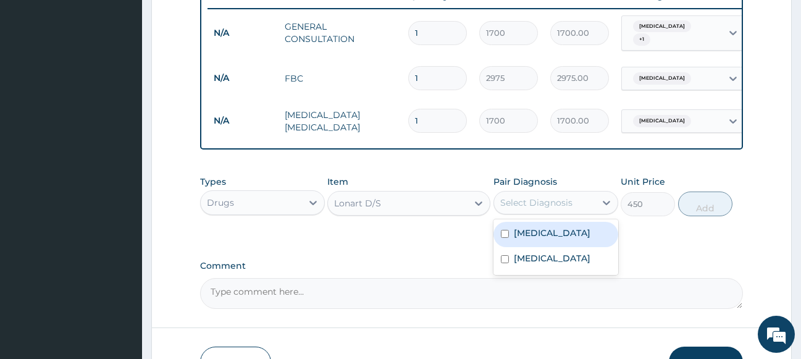
click at [534, 239] on label "Malaria" at bounding box center [552, 233] width 77 height 12
checkbox input "true"
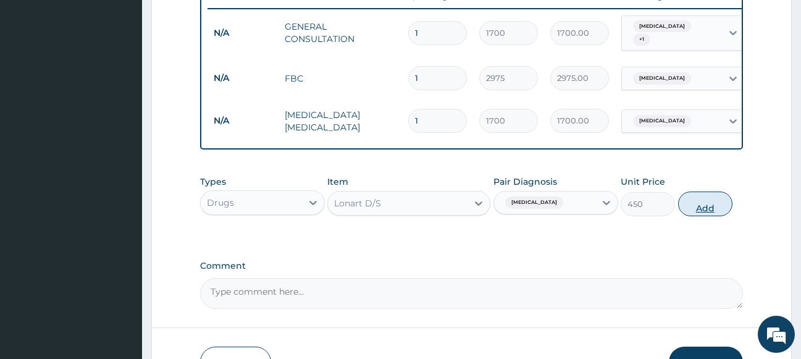
click at [697, 214] on button "Add" at bounding box center [705, 203] width 54 height 25
type input "0"
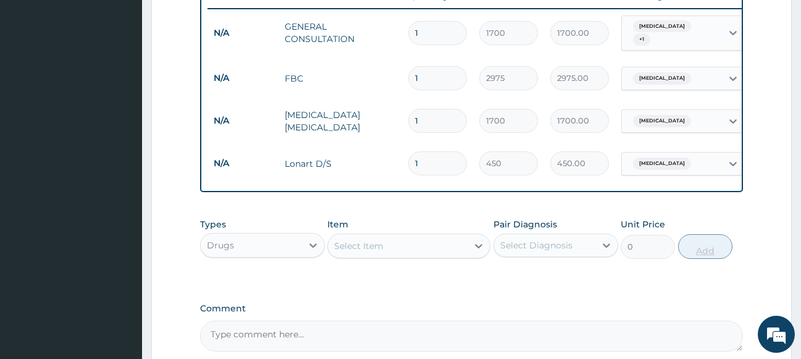
type input "2"
type input "900.00"
type input "3"
type input "1350.00"
type input "4"
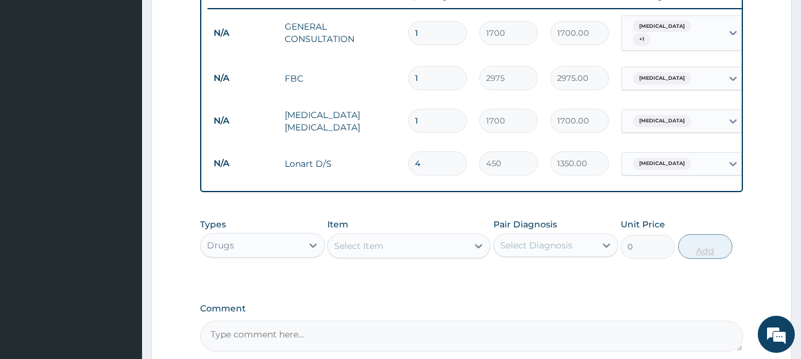
type input "1800.00"
type input "5"
type input "2250.00"
type input "6"
type input "2700.00"
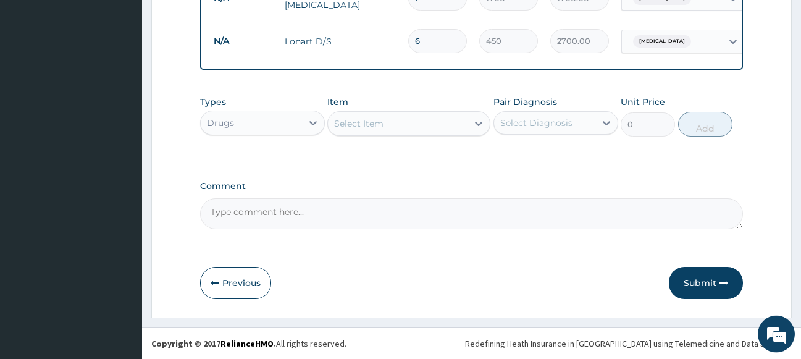
scroll to position [609, 0]
click at [436, 126] on div "Select Item" at bounding box center [397, 124] width 139 height 20
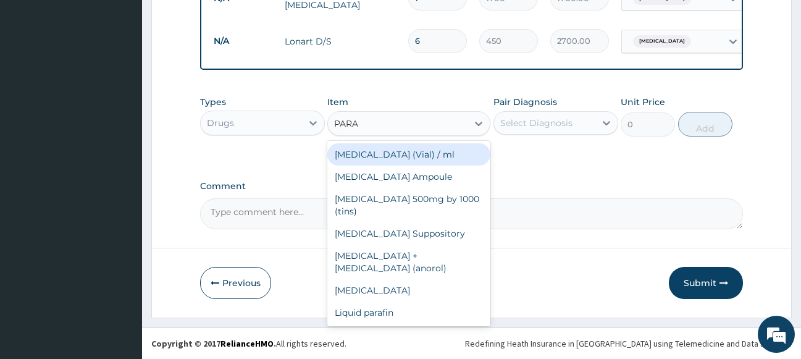
type input "PARAC"
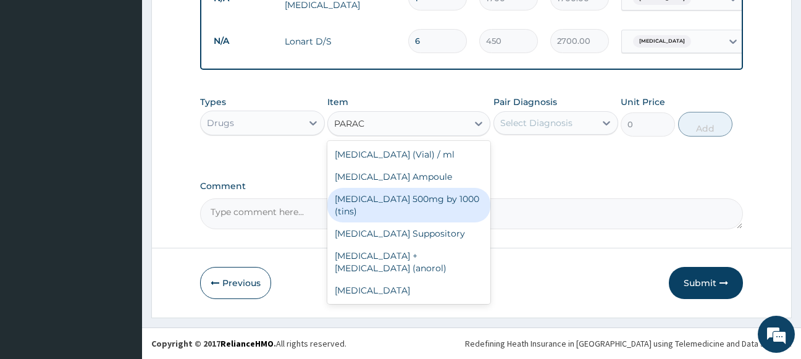
click at [436, 203] on div "[MEDICAL_DATA] 500mg by 1000 (tins)" at bounding box center [408, 205] width 163 height 35
type input "30"
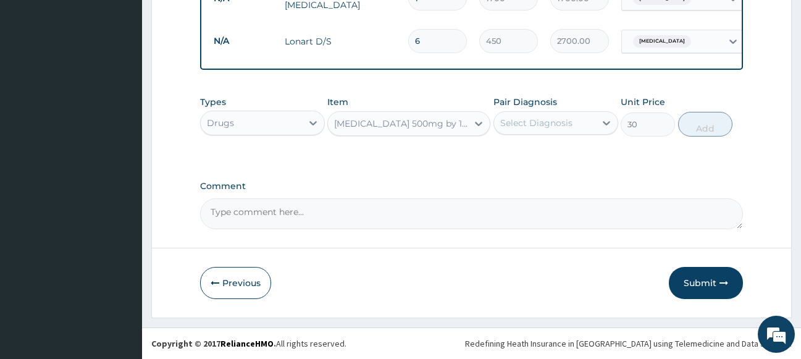
click at [551, 119] on div "Select Diagnosis" at bounding box center [536, 123] width 72 height 12
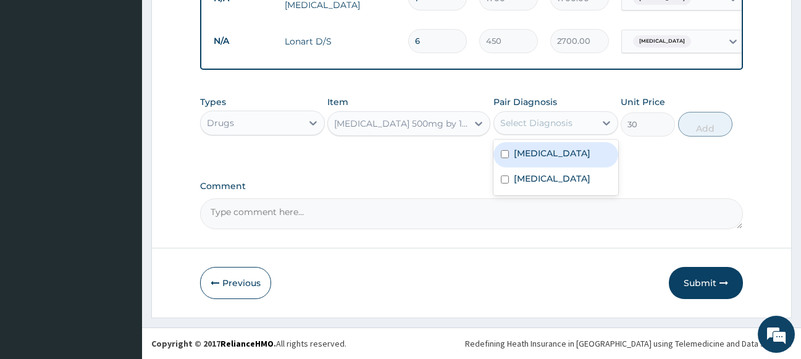
click at [550, 154] on div "Malaria" at bounding box center [555, 154] width 125 height 25
checkbox input "true"
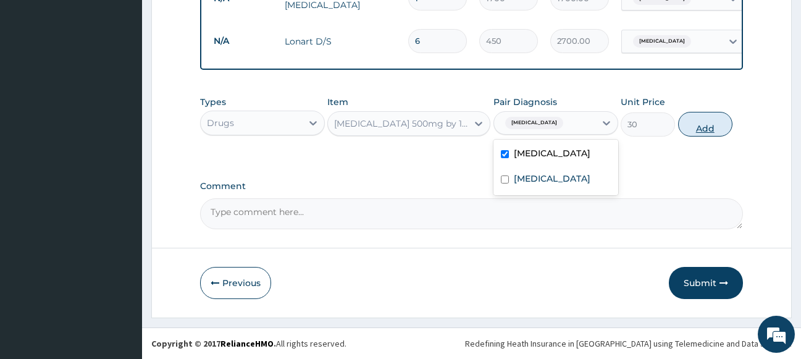
click at [710, 123] on button "Add" at bounding box center [705, 124] width 54 height 25
type input "0"
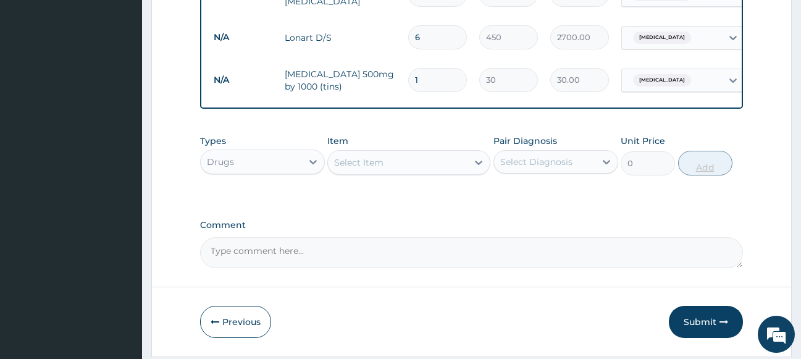
type input "18"
type input "540.00"
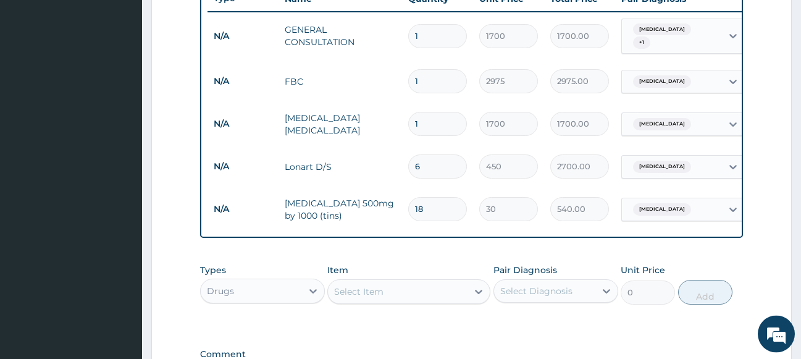
scroll to position [483, 0]
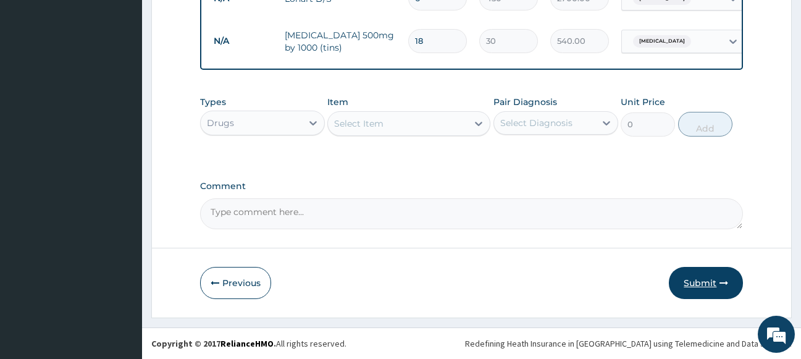
type input "18"
click at [700, 282] on button "Submit" at bounding box center [705, 283] width 74 height 32
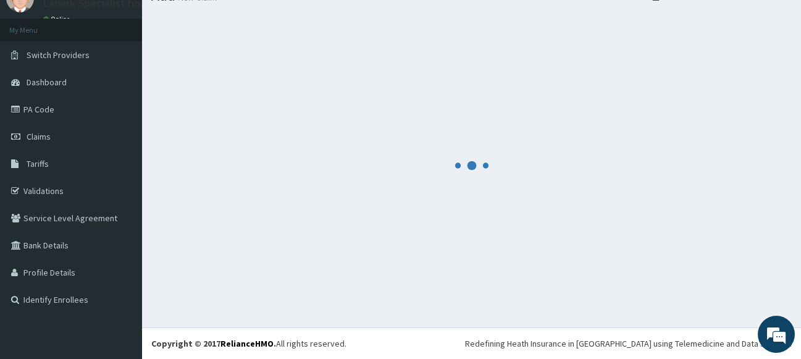
scroll to position [52, 0]
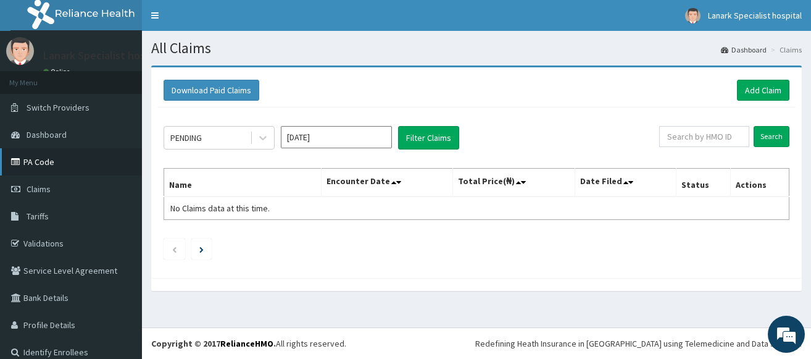
click at [49, 162] on link "PA Code" at bounding box center [71, 161] width 142 height 27
click at [758, 98] on link "Add Claim" at bounding box center [763, 90] width 52 height 21
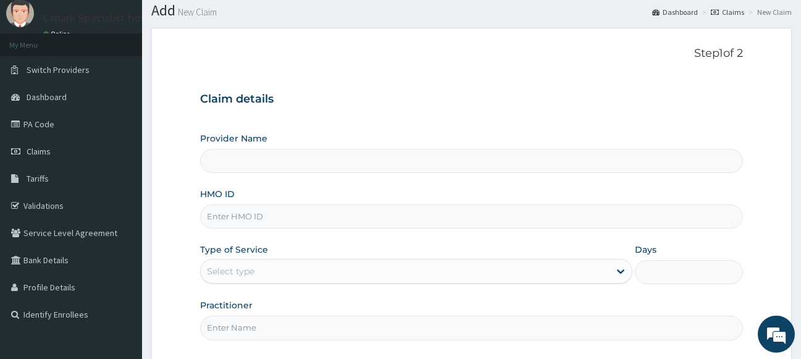
scroll to position [63, 0]
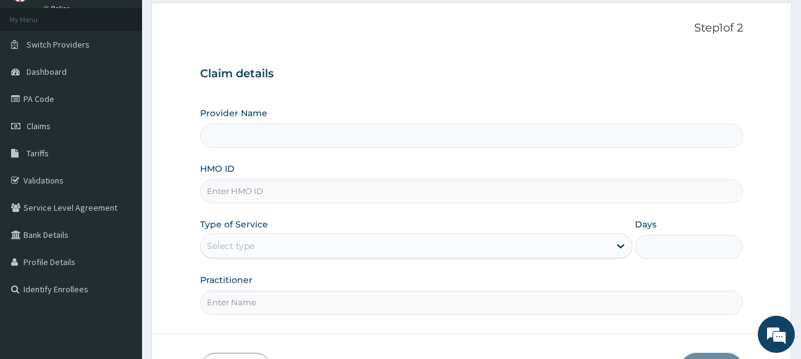
type input "Lanark Specialist Hospital"
click at [300, 194] on input "HMO ID" at bounding box center [471, 191] width 543 height 24
paste input "PFM/10157/B"
click at [279, 192] on input "PFM/10157/B" at bounding box center [471, 191] width 543 height 24
type input "PFM/10157/C"
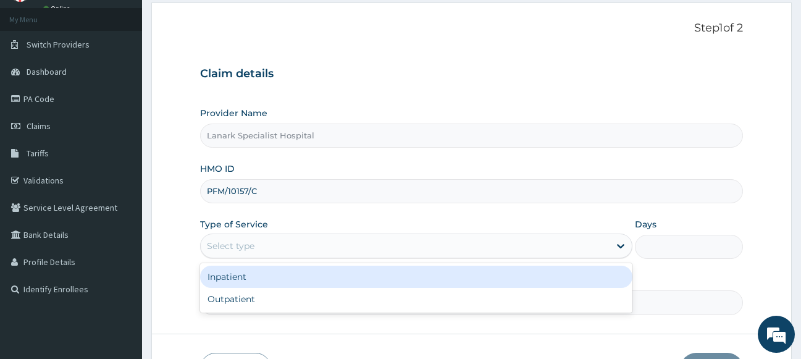
drag, startPoint x: 262, startPoint y: 246, endPoint x: 258, endPoint y: 290, distance: 44.6
click at [262, 246] on div "Select type" at bounding box center [405, 246] width 409 height 20
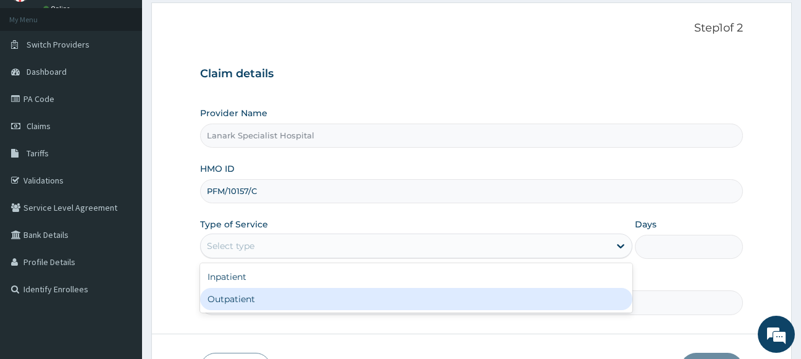
click at [256, 301] on div "Outpatient" at bounding box center [416, 299] width 433 height 22
type input "1"
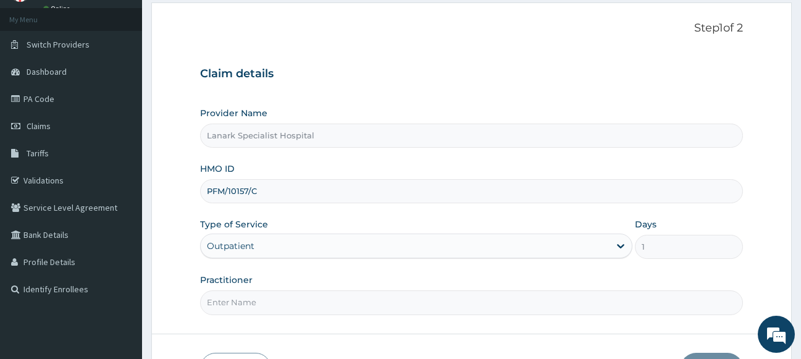
click at [256, 301] on input "Practitioner" at bounding box center [471, 302] width 543 height 24
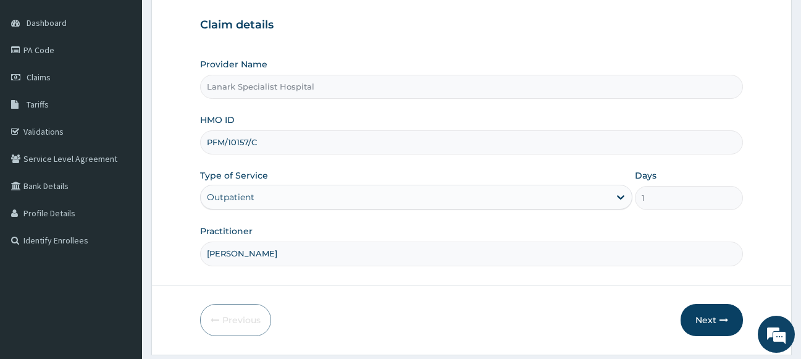
scroll to position [149, 0]
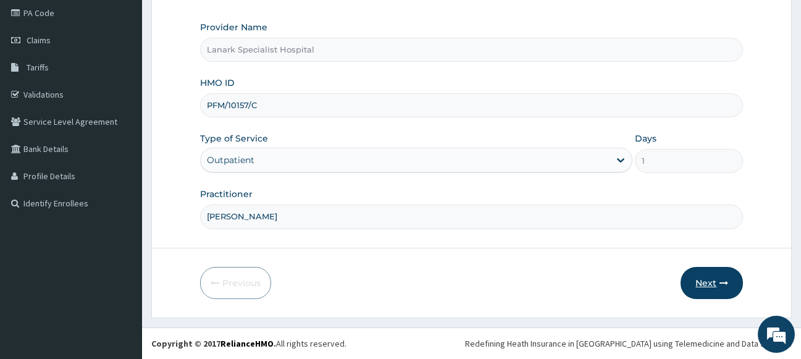
type input "[PERSON_NAME]"
click at [699, 277] on button "Next" at bounding box center [711, 283] width 62 height 32
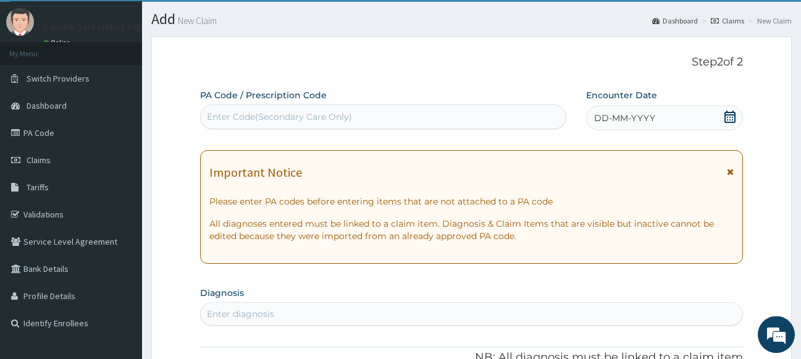
scroll to position [23, 0]
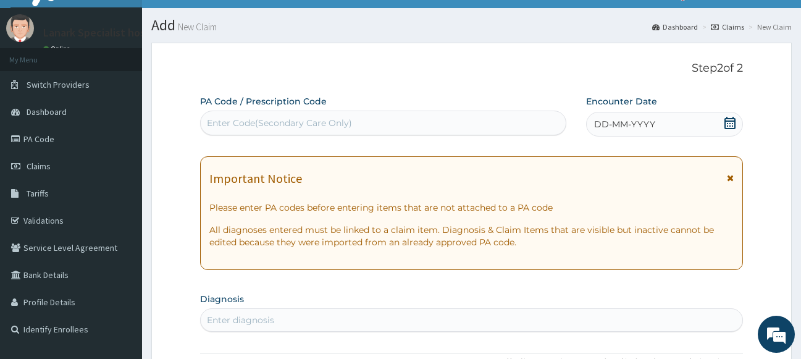
click at [730, 125] on icon at bounding box center [729, 123] width 11 height 12
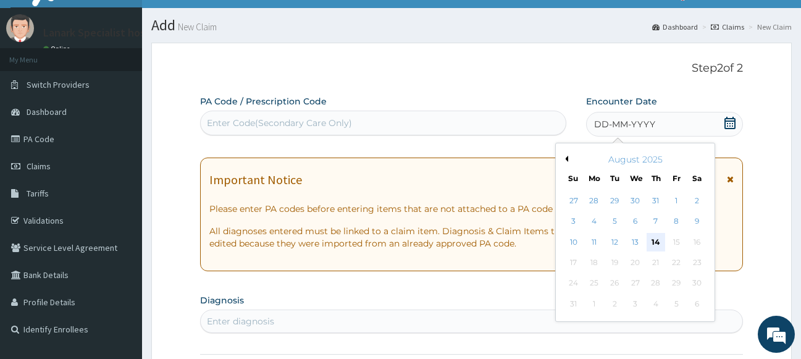
click at [654, 241] on div "14" at bounding box center [655, 242] width 19 height 19
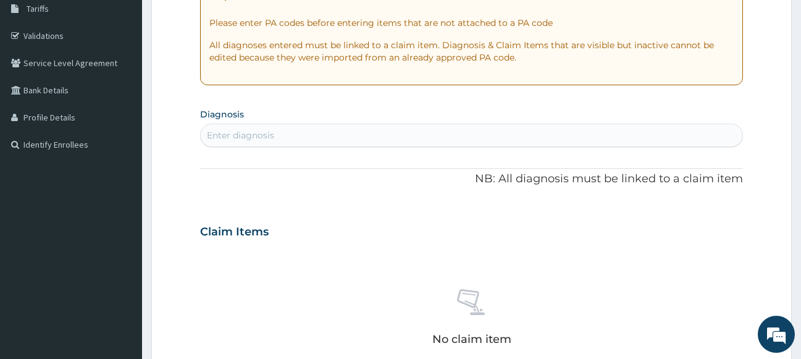
scroll to position [212, 0]
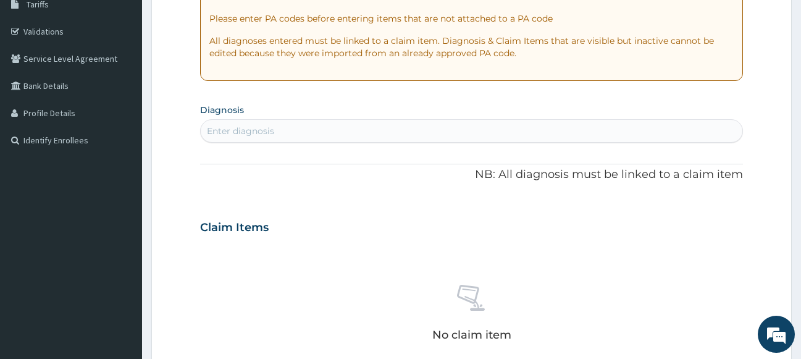
click at [412, 133] on div "Enter diagnosis" at bounding box center [472, 131] width 542 height 20
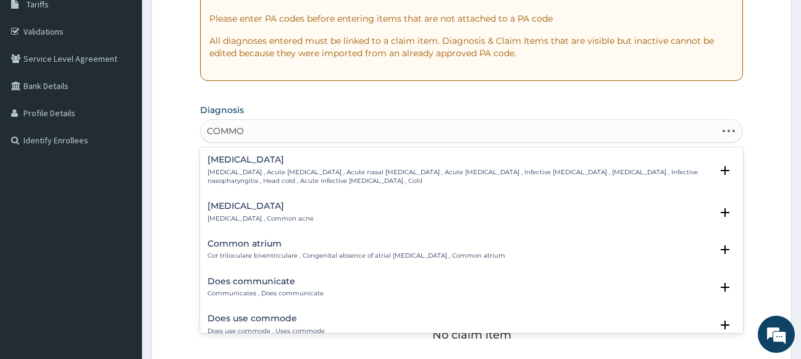
type input "COMMON"
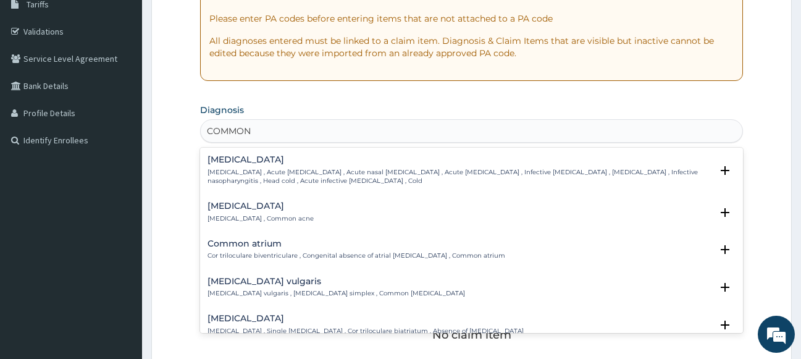
click at [264, 166] on div "[MEDICAL_DATA] [MEDICAL_DATA] , Acute [MEDICAL_DATA] , Acute nasal [MEDICAL_DAT…" at bounding box center [459, 170] width 504 height 30
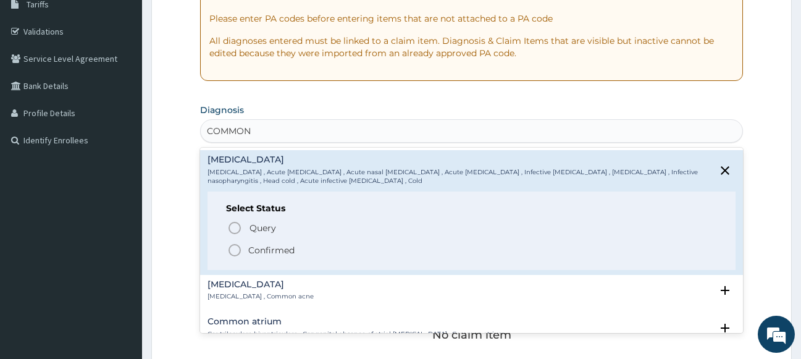
click at [233, 249] on icon "status option filled" at bounding box center [234, 250] width 15 height 15
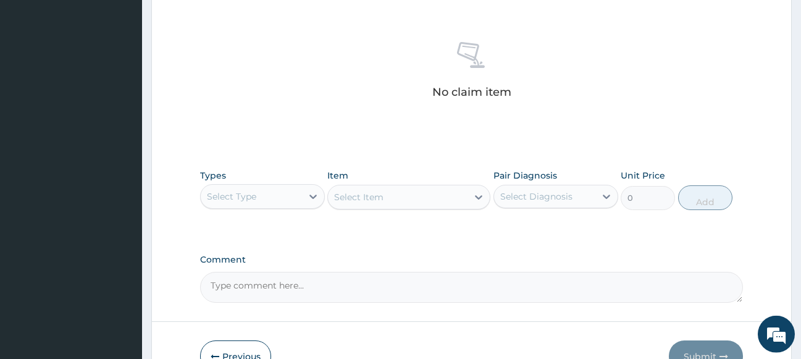
scroll to position [526, 0]
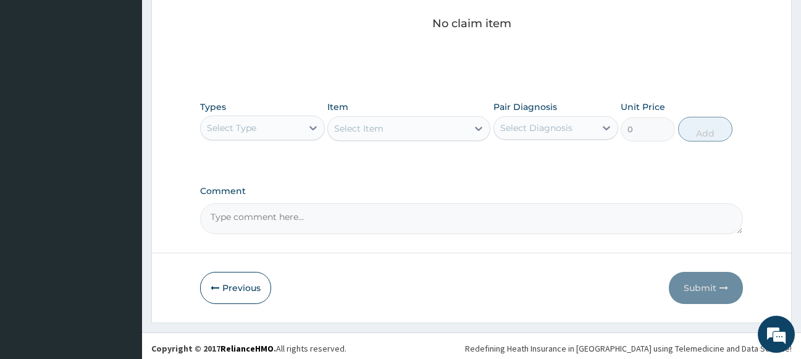
click at [272, 130] on div "Select Type" at bounding box center [251, 128] width 101 height 20
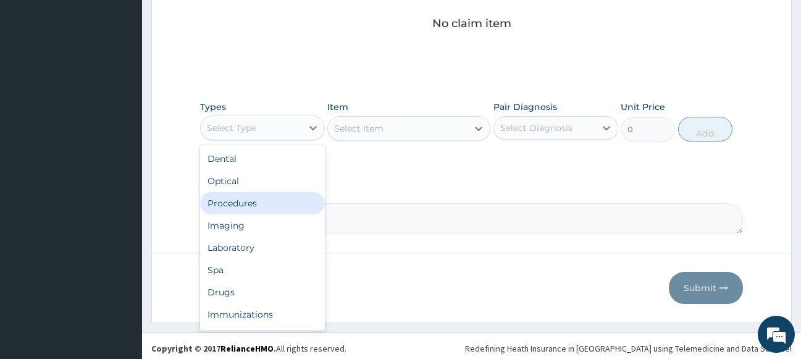
click at [270, 201] on div "Procedures" at bounding box center [262, 203] width 125 height 22
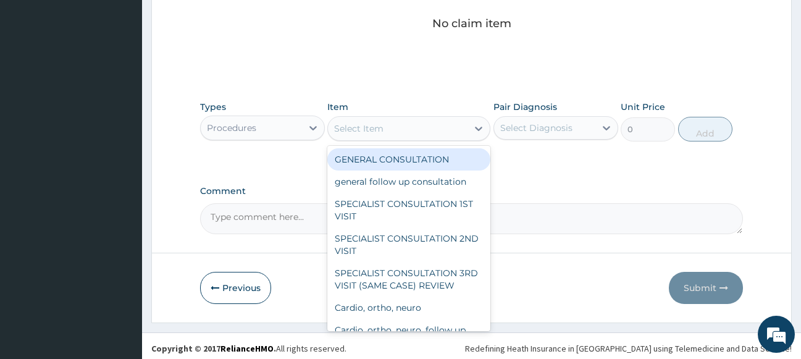
click at [393, 130] on div "Select Item" at bounding box center [397, 129] width 139 height 20
click at [374, 164] on div "GENERAL CONSULTATION" at bounding box center [408, 159] width 163 height 22
type input "1700"
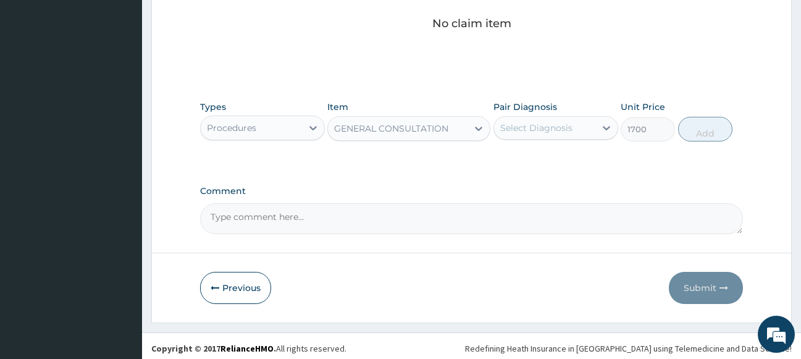
click at [529, 130] on div "Select Diagnosis" at bounding box center [536, 128] width 72 height 12
click at [536, 157] on label "[MEDICAL_DATA]" at bounding box center [552, 158] width 77 height 12
checkbox input "true"
click at [692, 132] on button "Add" at bounding box center [705, 129] width 54 height 25
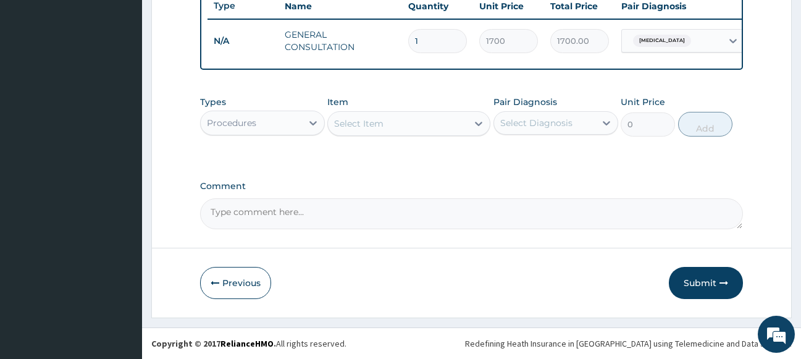
scroll to position [483, 0]
click at [251, 116] on div "Procedures" at bounding box center [251, 123] width 101 height 20
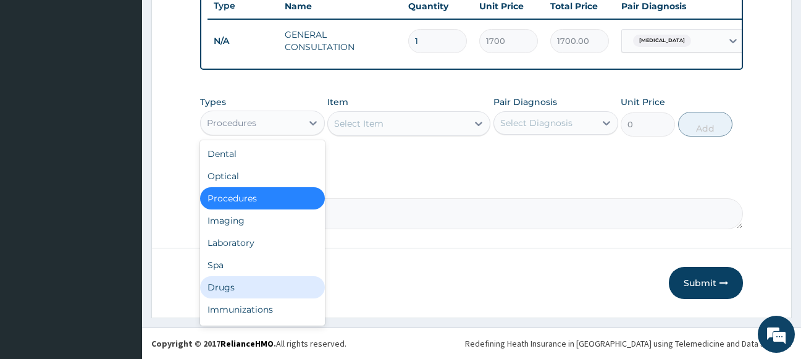
drag, startPoint x: 236, startPoint y: 278, endPoint x: 250, endPoint y: 268, distance: 17.7
click at [236, 279] on div "Drugs" at bounding box center [262, 287] width 125 height 22
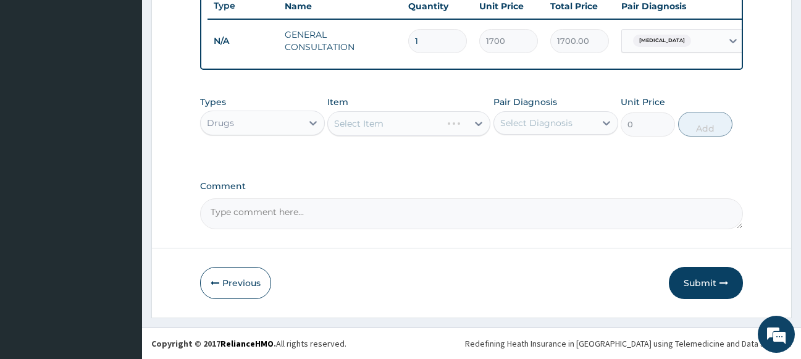
click at [378, 125] on div "Select Item" at bounding box center [408, 123] width 163 height 25
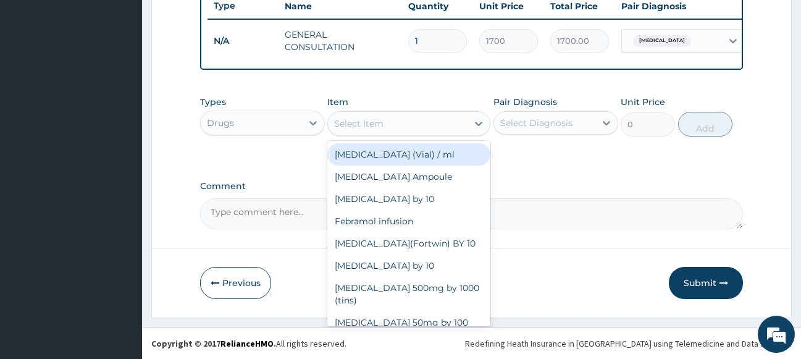
click at [378, 125] on div "Select Item" at bounding box center [358, 123] width 49 height 12
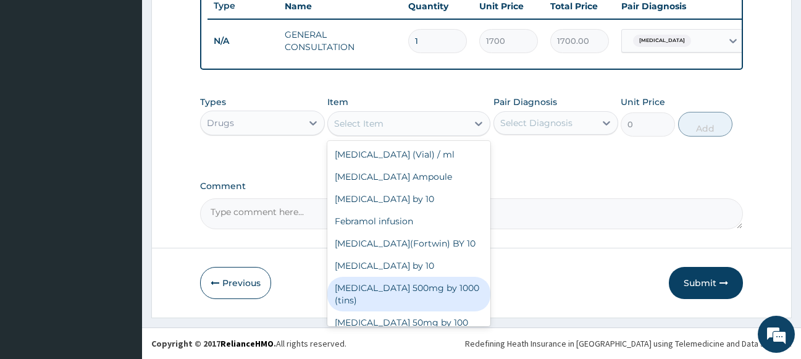
click at [397, 296] on div "[MEDICAL_DATA] 500mg by 1000 (tins)" at bounding box center [408, 294] width 163 height 35
type input "30"
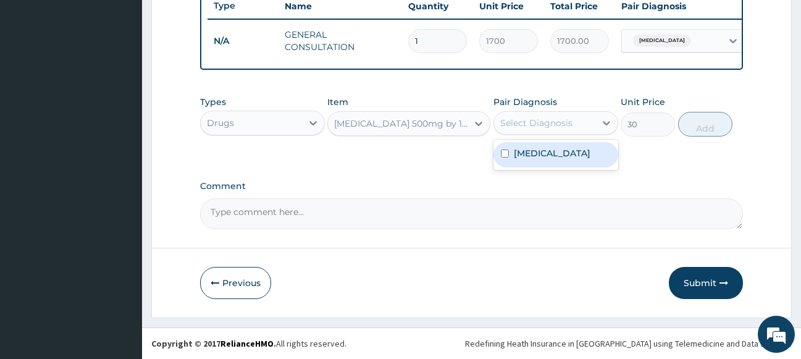
click at [538, 119] on div "Select Diagnosis" at bounding box center [536, 123] width 72 height 12
click at [538, 159] on label "[MEDICAL_DATA]" at bounding box center [552, 153] width 77 height 12
checkbox input "true"
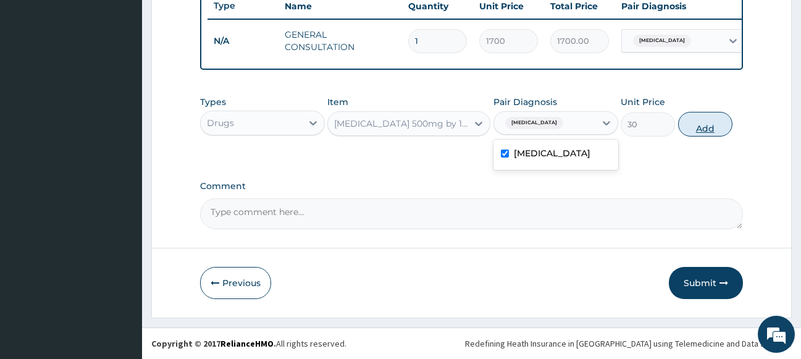
click at [694, 119] on button "Add" at bounding box center [705, 124] width 54 height 25
type input "0"
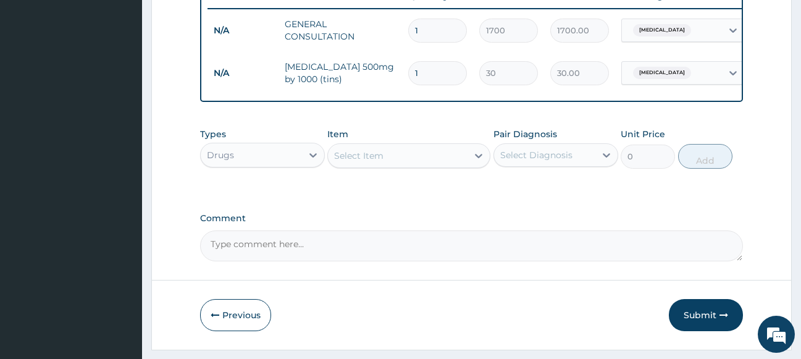
type input "2"
type input "60.00"
type input "3"
type input "90.00"
type input "4"
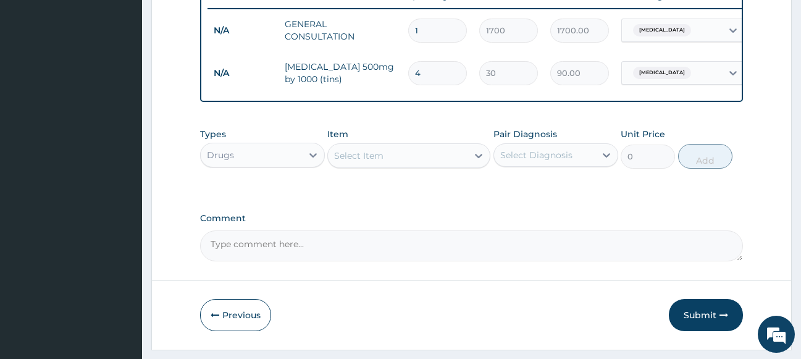
type input "120.00"
type input "5"
type input "150.00"
type input "6"
type input "180.00"
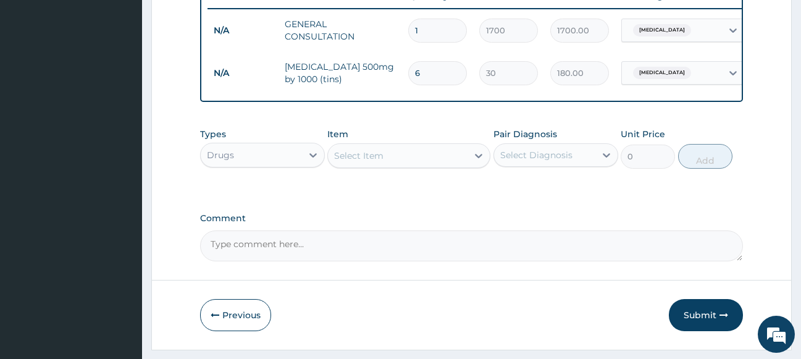
type input "7"
type input "210.00"
type input "8"
type input "240.00"
type input "9"
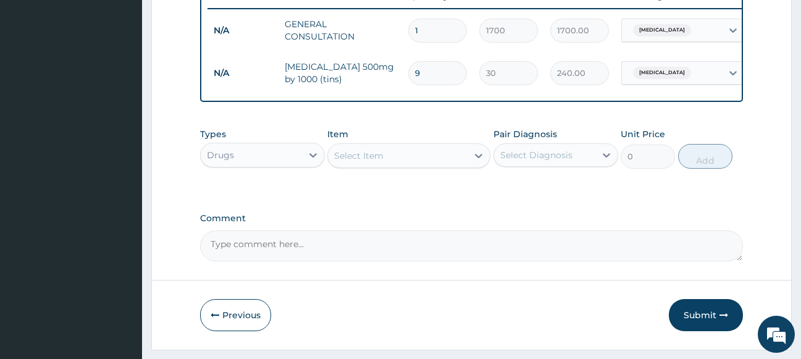
type input "270.00"
type input "0.00"
type input "1"
type input "30.00"
type input "18"
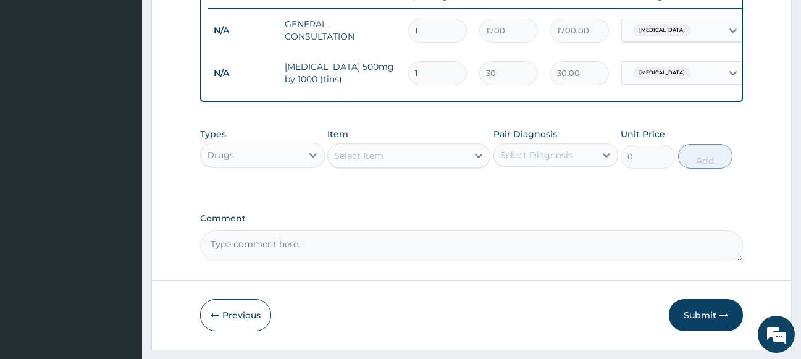
type input "540.00"
type input "18"
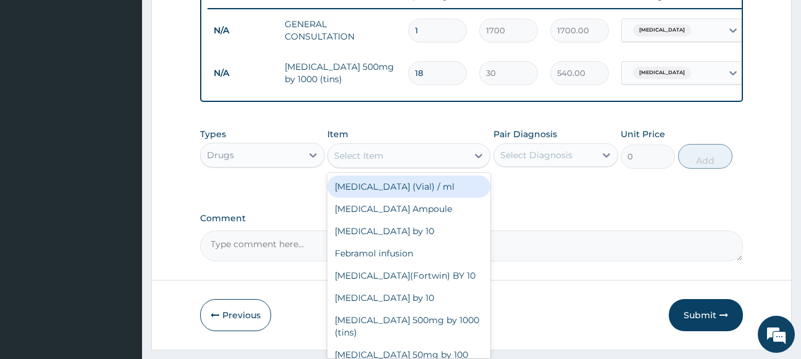
click at [399, 165] on div "Select Item" at bounding box center [397, 156] width 139 height 20
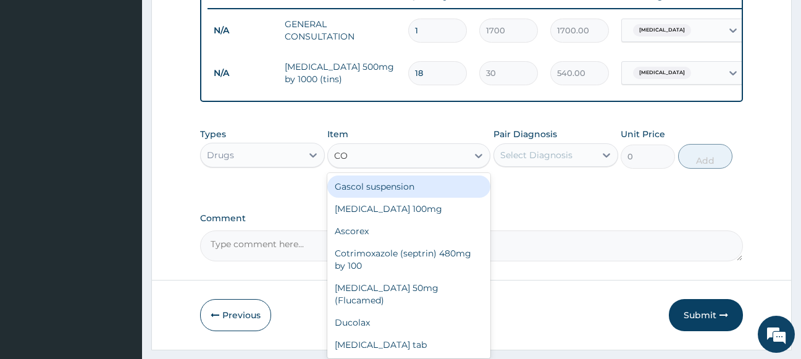
type input "COU"
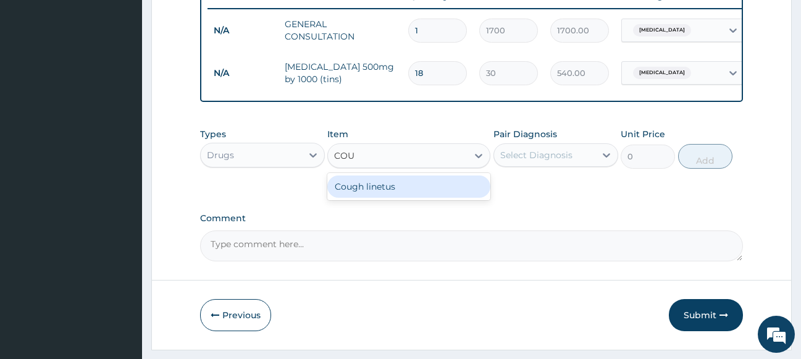
click at [399, 196] on div "Cough linetus" at bounding box center [408, 186] width 163 height 22
type input "1000"
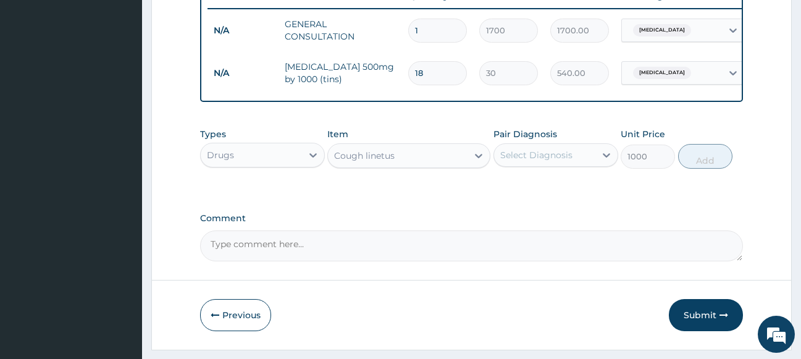
click at [553, 161] on div "Select Diagnosis" at bounding box center [536, 155] width 72 height 12
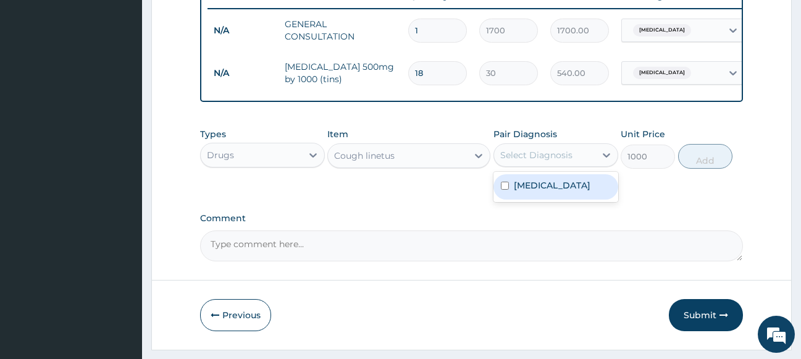
click at [547, 199] on div "[MEDICAL_DATA]" at bounding box center [555, 186] width 125 height 25
checkbox input "true"
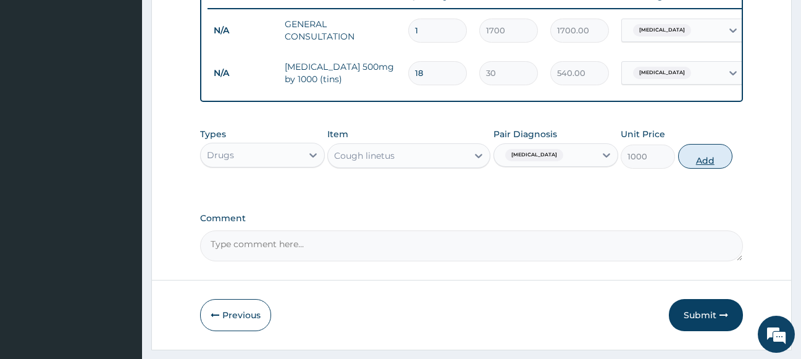
click at [696, 168] on button "Add" at bounding box center [705, 156] width 54 height 25
type input "0"
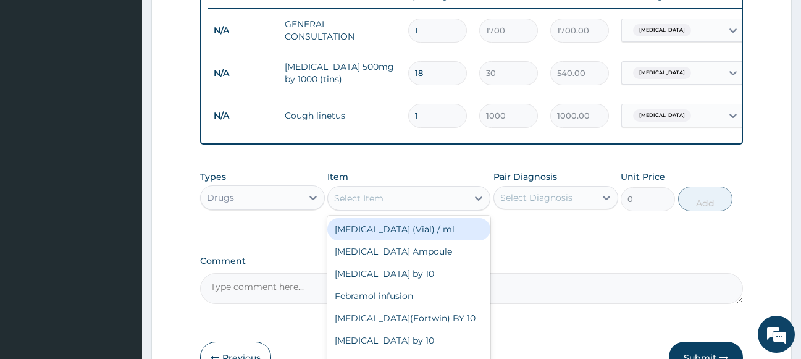
click at [411, 208] on div "Select Item" at bounding box center [397, 198] width 139 height 20
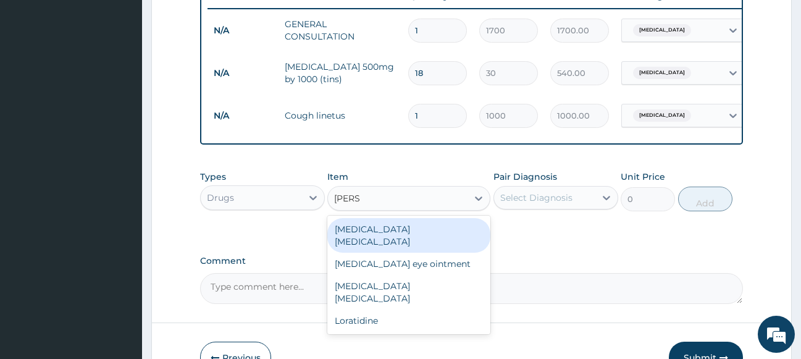
type input "LORAT"
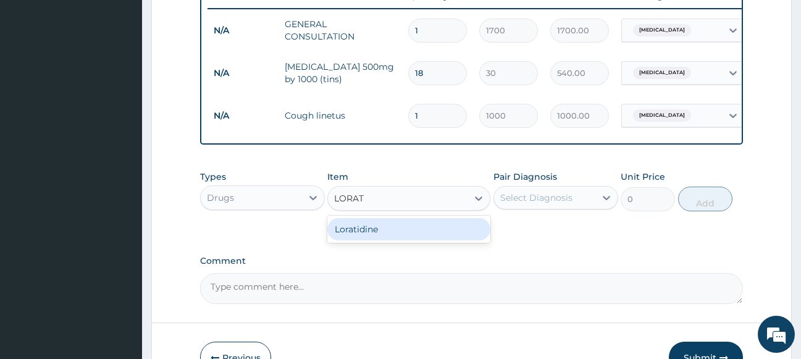
click at [397, 232] on div "Loratidine" at bounding box center [408, 229] width 163 height 22
type input "100"
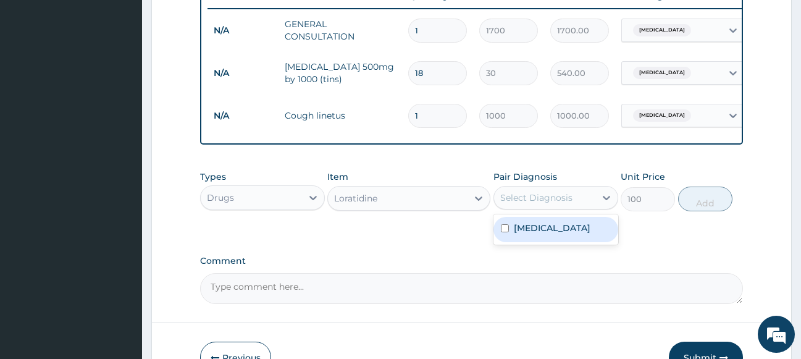
click at [554, 200] on div "Select Diagnosis" at bounding box center [544, 198] width 101 height 20
click at [541, 234] on label "[MEDICAL_DATA]" at bounding box center [552, 228] width 77 height 12
checkbox input "true"
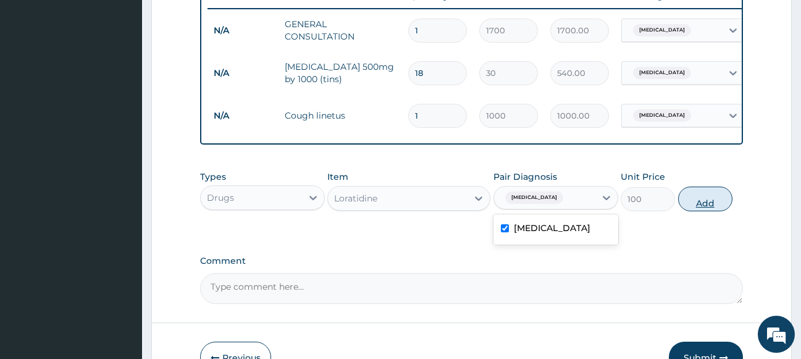
click at [693, 204] on button "Add" at bounding box center [705, 198] width 54 height 25
type input "0"
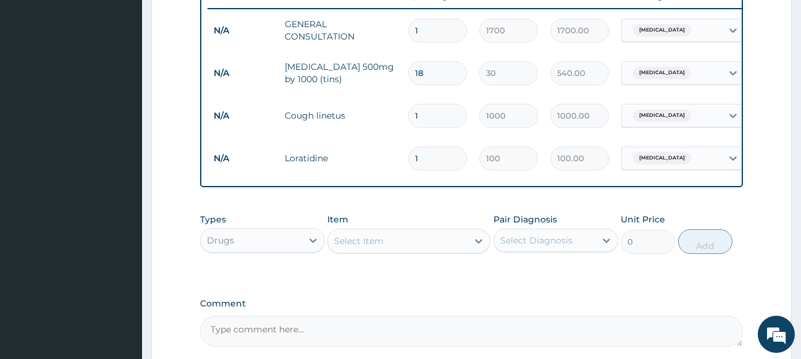
type input "2"
type input "200.00"
type input "3"
type input "300.00"
type input "4"
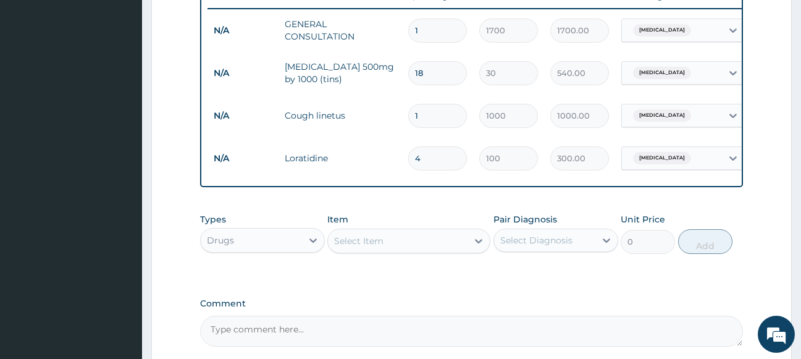
type input "400.00"
type input "5"
type input "500.00"
type input "6"
type input "600.00"
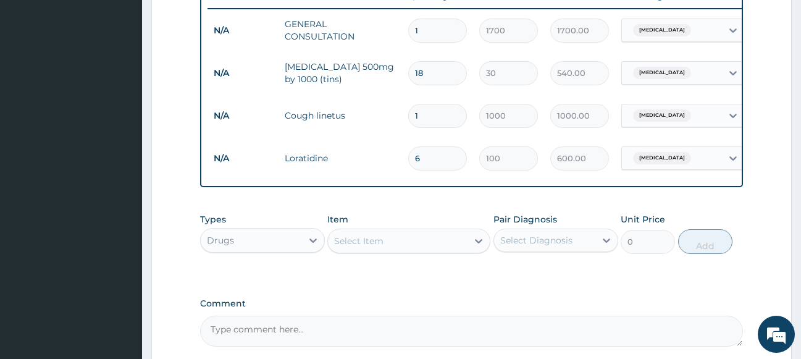
type input "7"
type input "700.00"
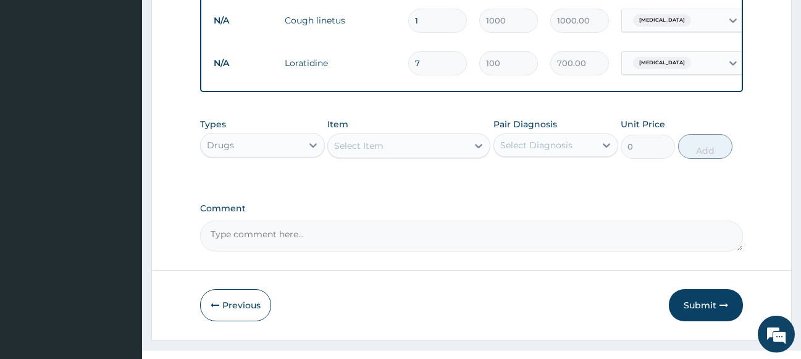
scroll to position [611, 0]
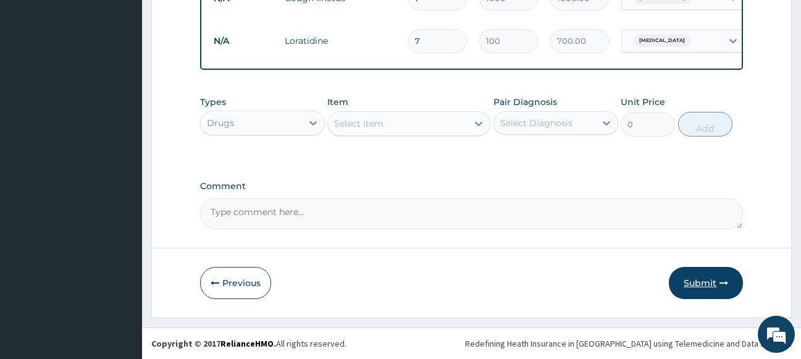
click at [710, 288] on button "Submit" at bounding box center [705, 283] width 74 height 32
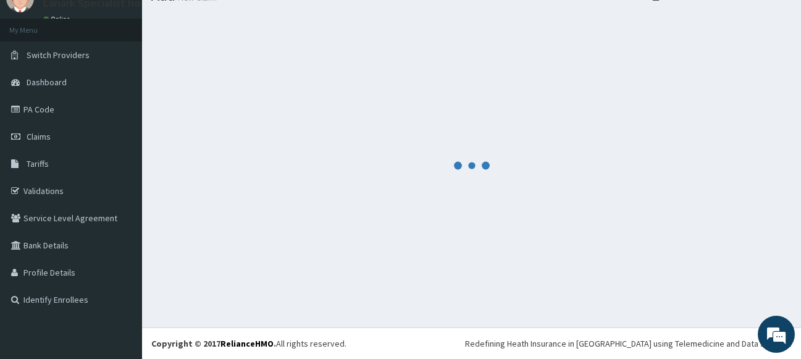
scroll to position [52, 0]
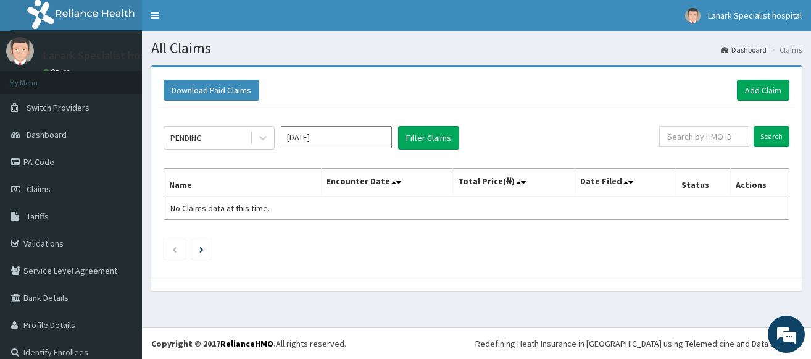
click at [226, 142] on div "PENDING" at bounding box center [207, 138] width 86 height 20
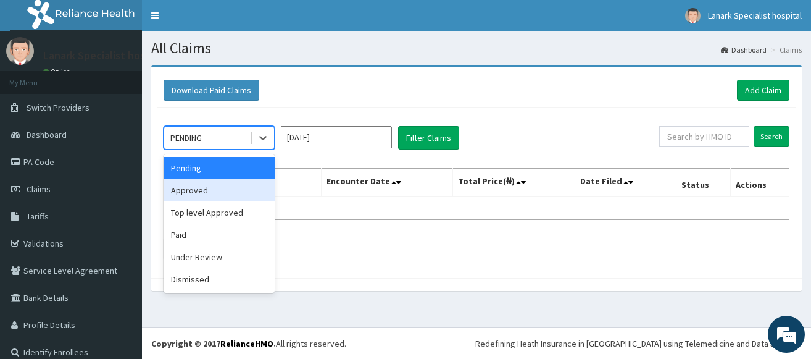
click at [205, 192] on div "Approved" at bounding box center [219, 190] width 111 height 22
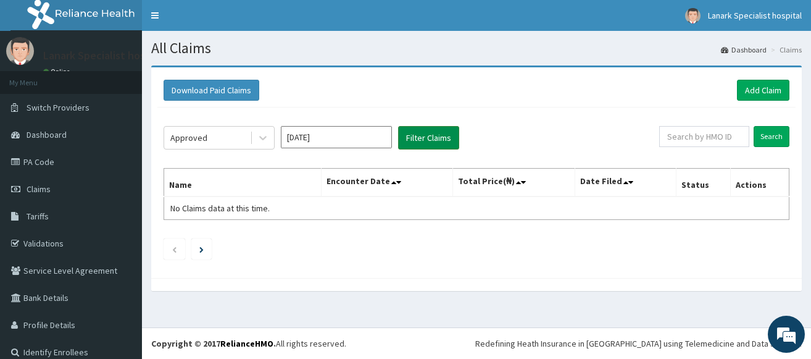
click at [425, 147] on button "Filter Claims" at bounding box center [428, 137] width 61 height 23
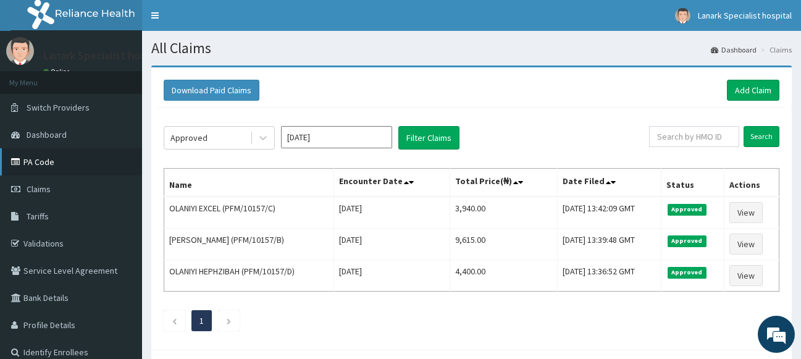
click at [71, 167] on link "PA Code" at bounding box center [71, 161] width 142 height 27
